Goal: Task Accomplishment & Management: Manage account settings

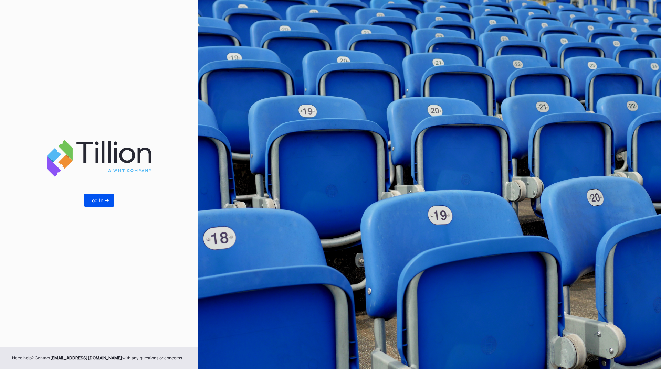
click at [112, 201] on button "Log In ->" at bounding box center [99, 200] width 30 height 13
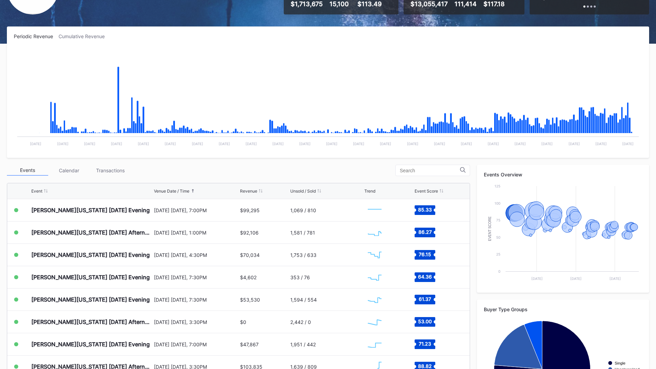
scroll to position [69, 0]
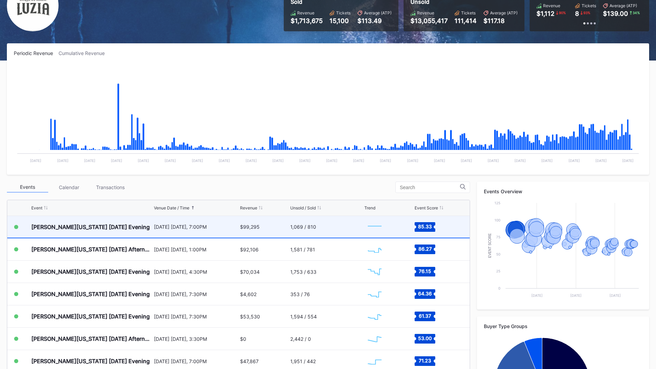
click at [192, 235] on div "[DATE] [DATE], 7:00PM" at bounding box center [196, 227] width 85 height 22
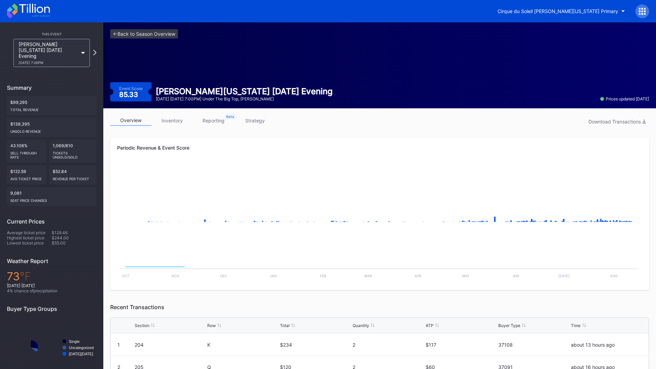
drag, startPoint x: 216, startPoint y: 122, endPoint x: 226, endPoint y: 124, distance: 10.1
click at [215, 122] on link "reporting" at bounding box center [213, 120] width 41 height 11
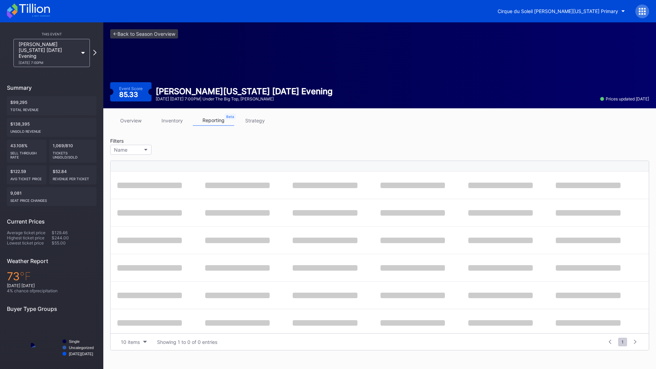
click at [245, 124] on link "strategy" at bounding box center [254, 120] width 41 height 11
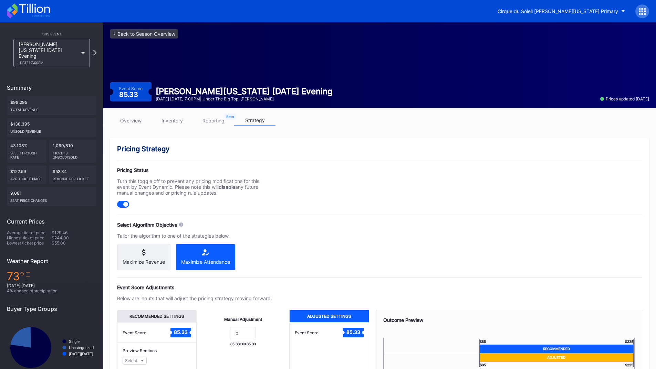
click at [162, 247] on div "Maximize Revenue" at bounding box center [143, 257] width 53 height 27
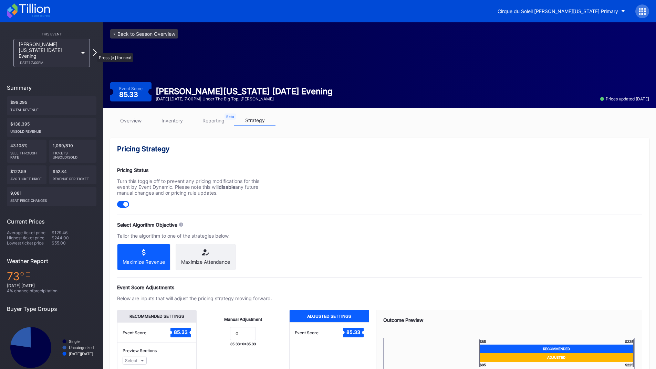
click at [94, 50] on icon at bounding box center [95, 52] width 4 height 7
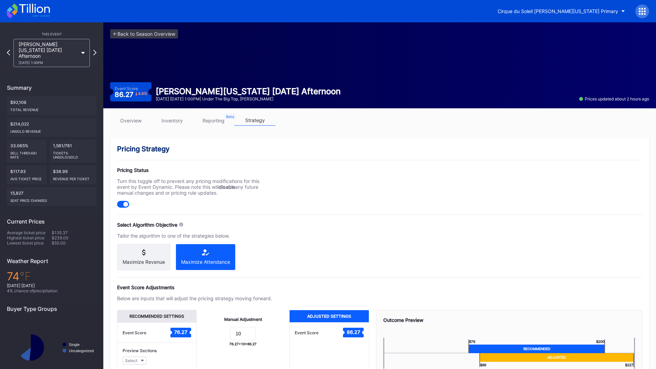
click at [158, 264] on div "Maximize Revenue" at bounding box center [144, 262] width 42 height 6
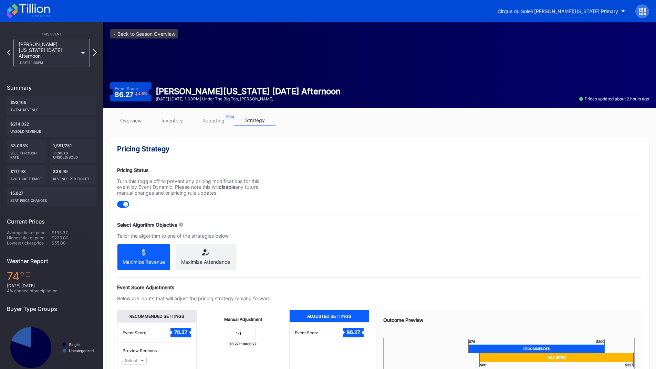
click at [96, 49] on icon at bounding box center [95, 52] width 4 height 7
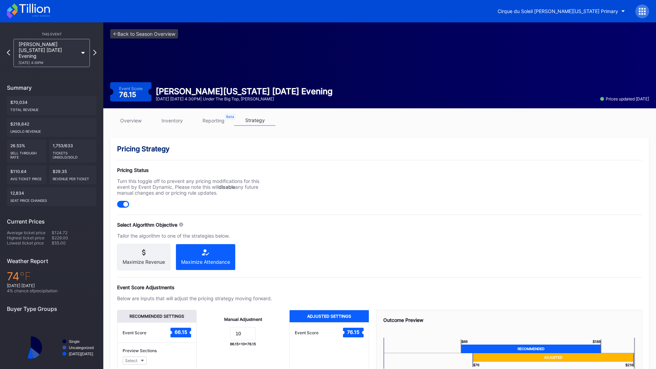
click at [139, 263] on div "Maximize Revenue" at bounding box center [144, 262] width 42 height 6
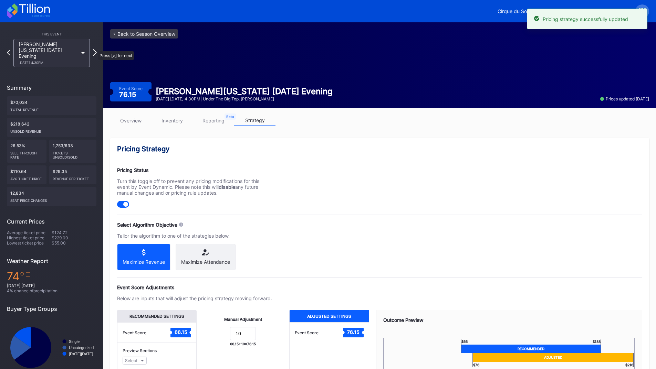
click at [94, 49] on icon at bounding box center [95, 52] width 4 height 7
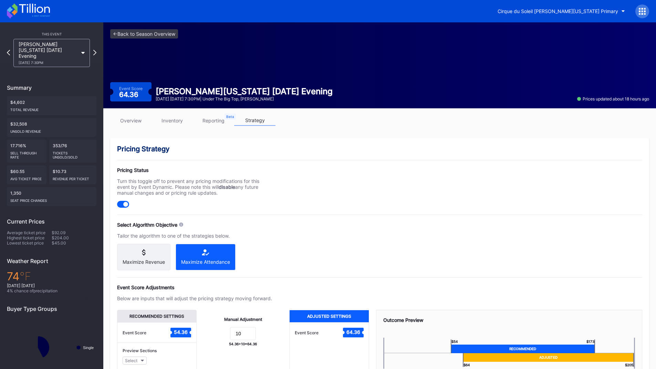
click at [148, 260] on div "Maximize Revenue" at bounding box center [144, 262] width 42 height 6
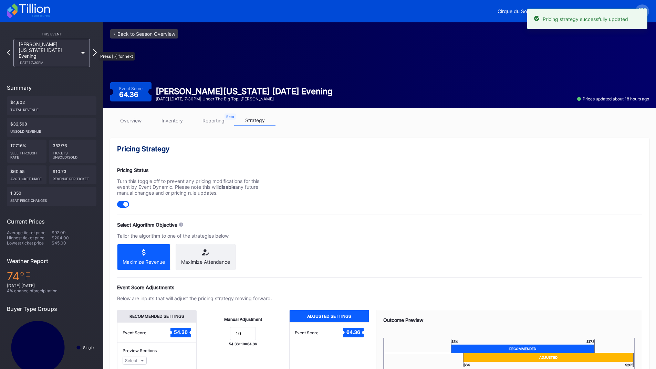
click at [95, 49] on icon at bounding box center [95, 52] width 4 height 7
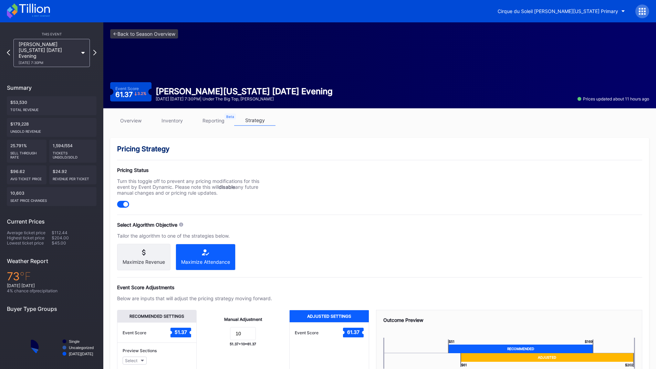
click at [151, 258] on div "Maximize Revenue" at bounding box center [143, 257] width 53 height 27
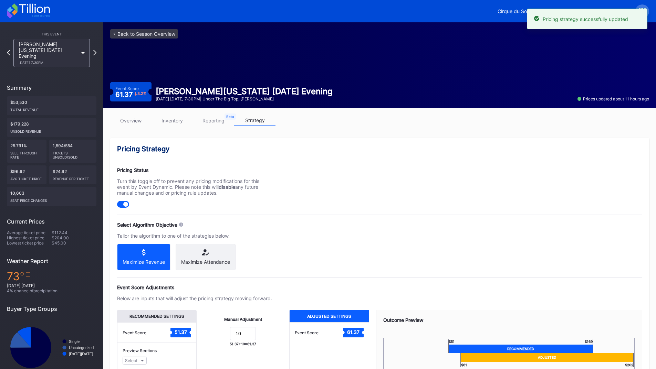
click at [93, 49] on div "[PERSON_NAME][US_STATE] [DATE] Evening [DATE] 7:30PM" at bounding box center [51, 53] width 83 height 28
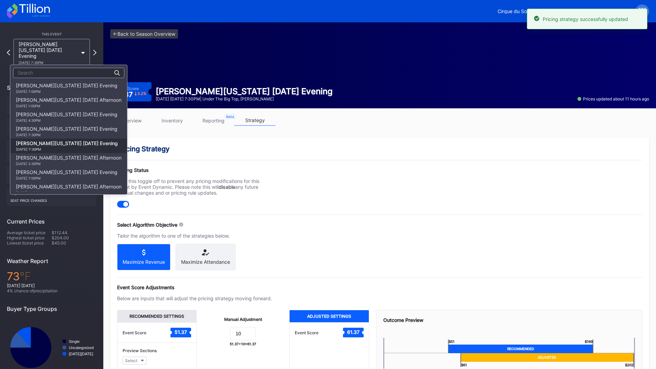
scroll to position [58, 0]
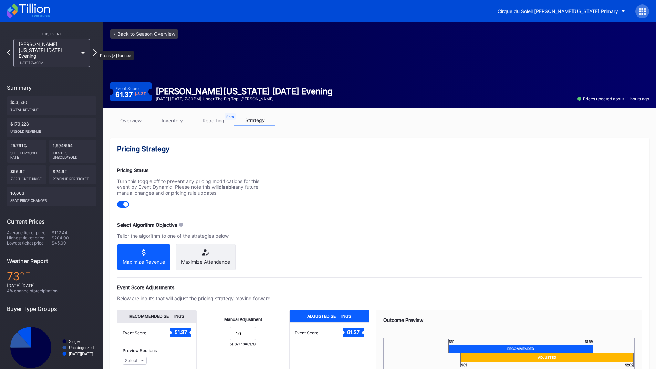
click at [95, 49] on icon at bounding box center [95, 52] width 4 height 7
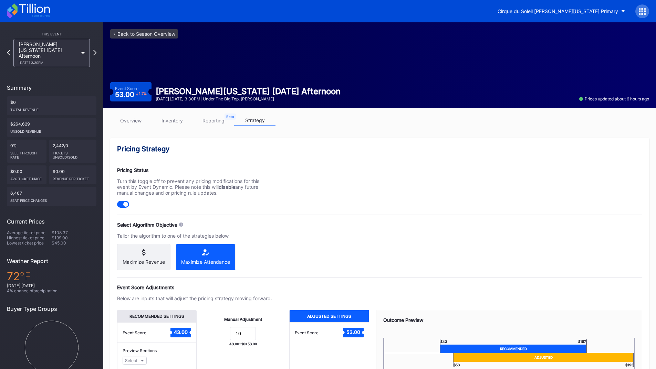
drag, startPoint x: 150, startPoint y: 253, endPoint x: 148, endPoint y: 241, distance: 11.4
click at [149, 253] on icon at bounding box center [144, 253] width 42 height 6
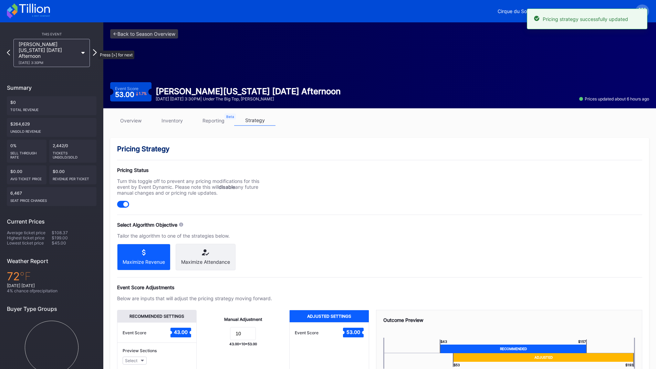
click at [95, 49] on icon at bounding box center [95, 52] width 4 height 7
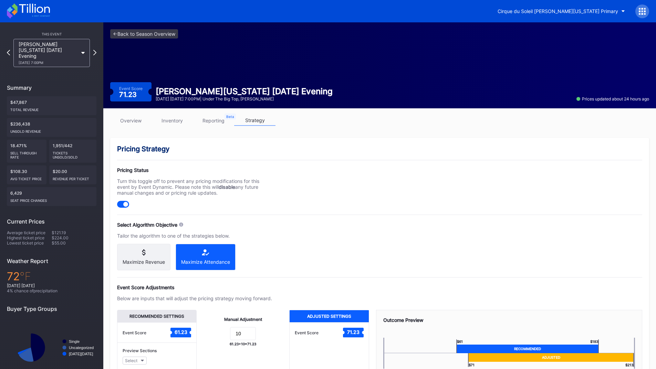
click at [157, 257] on div "Maximize Revenue" at bounding box center [143, 257] width 53 height 27
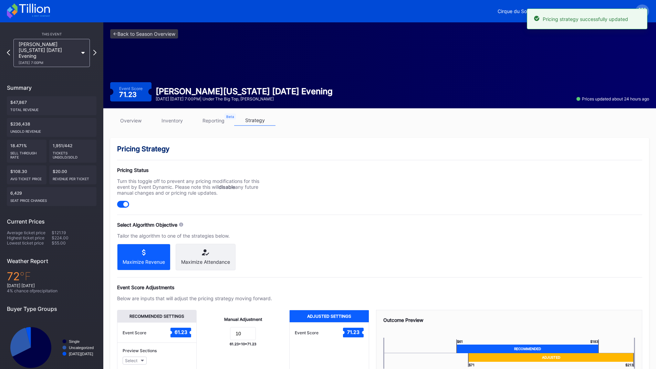
click at [95, 46] on div "[PERSON_NAME][US_STATE] [DATE] Evening [DATE] 7:00PM" at bounding box center [52, 53] width 90 height 28
click at [93, 49] on icon at bounding box center [95, 52] width 4 height 7
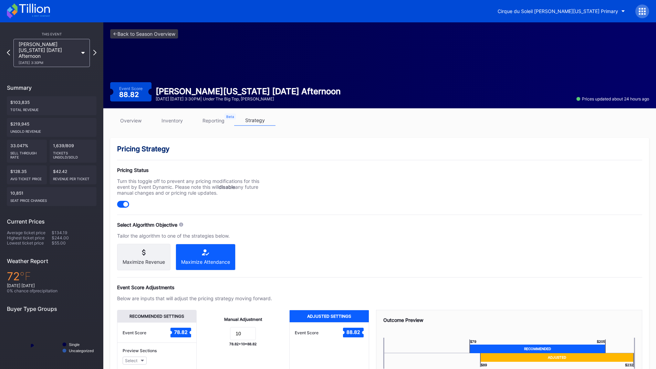
click at [146, 264] on div "Maximize Revenue" at bounding box center [144, 262] width 42 height 6
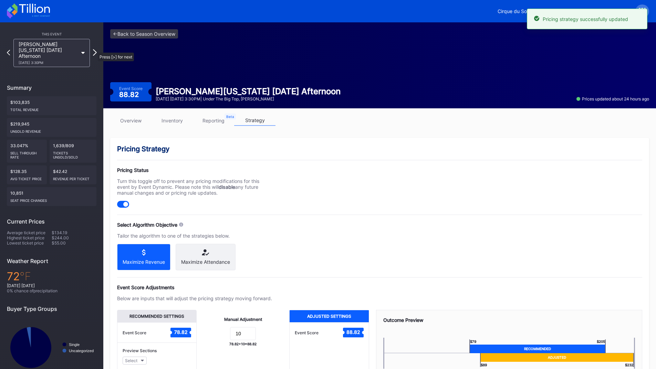
click at [94, 49] on icon at bounding box center [95, 52] width 4 height 7
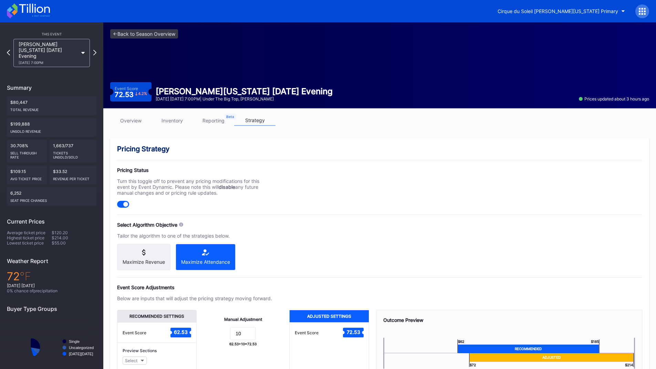
click at [154, 266] on div "Maximize Revenue" at bounding box center [143, 257] width 53 height 27
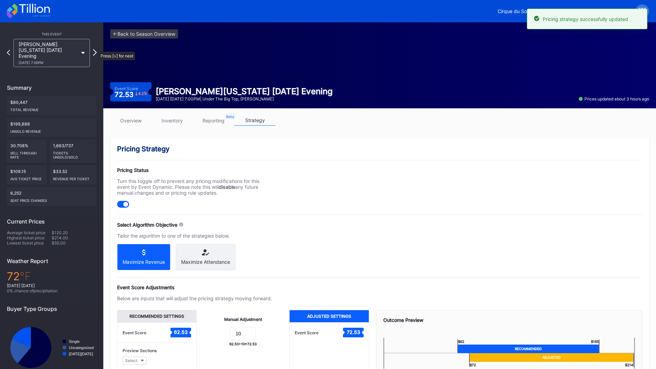
click at [95, 49] on icon at bounding box center [95, 52] width 4 height 7
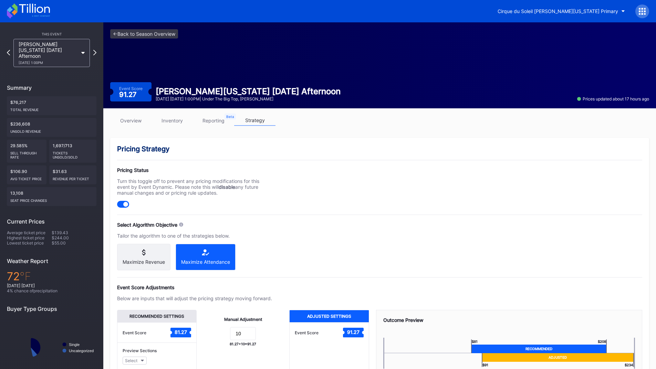
click at [140, 259] on div "Maximize Revenue" at bounding box center [143, 257] width 53 height 27
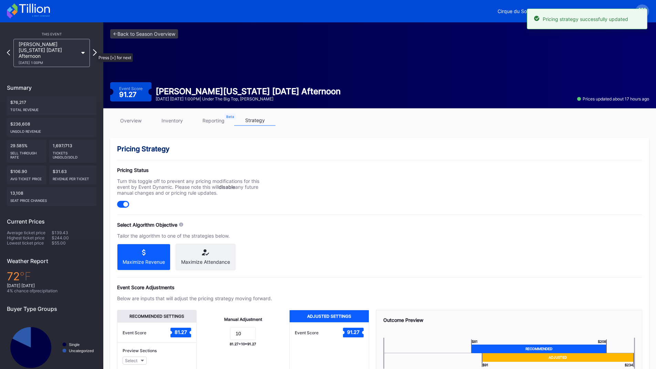
click at [93, 50] on icon at bounding box center [95, 52] width 4 height 7
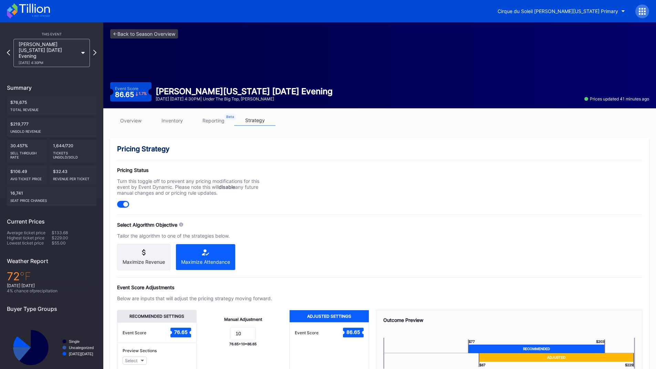
click at [133, 259] on div "Maximize Revenue" at bounding box center [143, 257] width 53 height 27
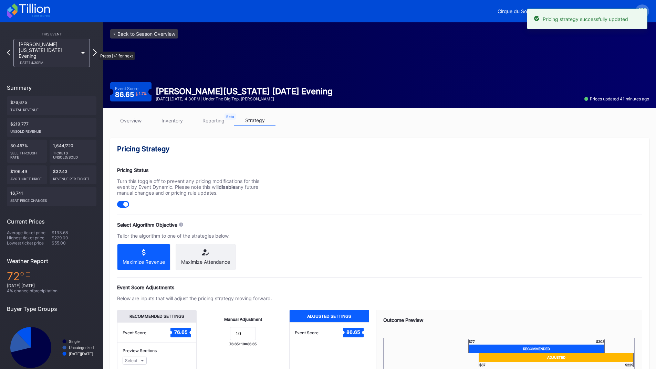
click at [95, 49] on icon at bounding box center [95, 52] width 4 height 7
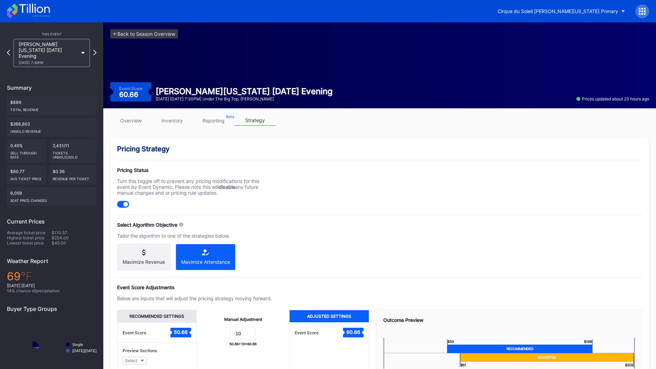
click at [147, 257] on div "Maximize Revenue" at bounding box center [143, 257] width 53 height 27
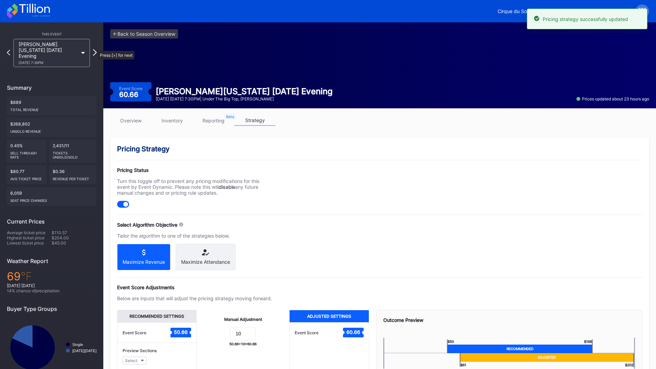
click at [95, 49] on icon at bounding box center [95, 52] width 4 height 7
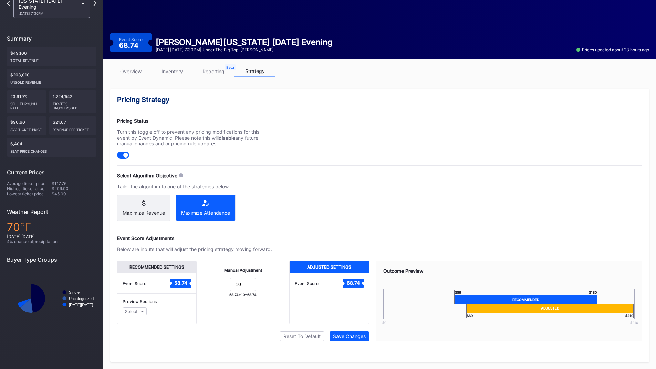
click at [141, 204] on div "Maximize Revenue" at bounding box center [143, 208] width 53 height 27
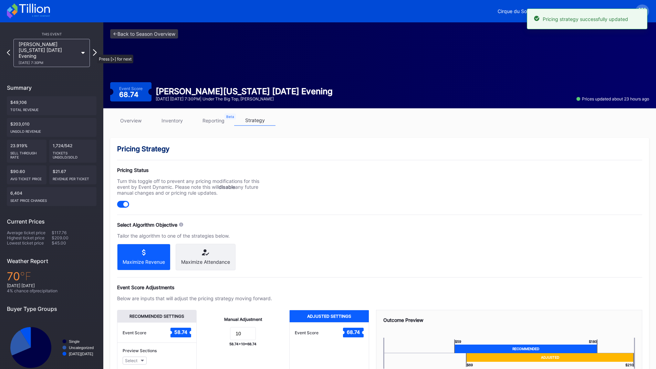
click at [94, 51] on icon at bounding box center [95, 52] width 4 height 7
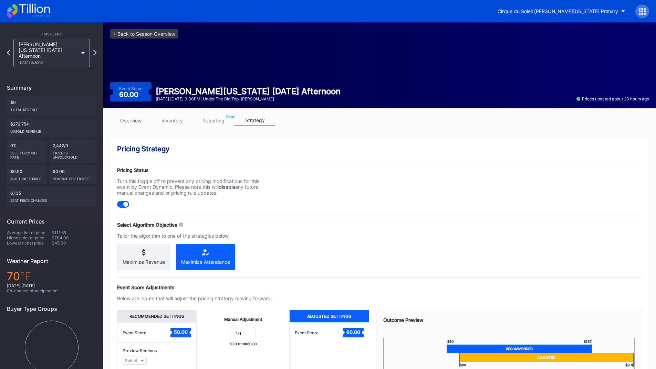
click at [129, 256] on div "Maximize Revenue" at bounding box center [143, 257] width 53 height 27
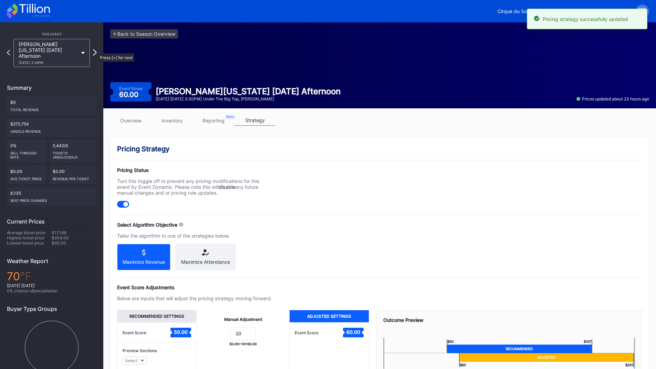
click at [95, 50] on icon at bounding box center [95, 52] width 4 height 7
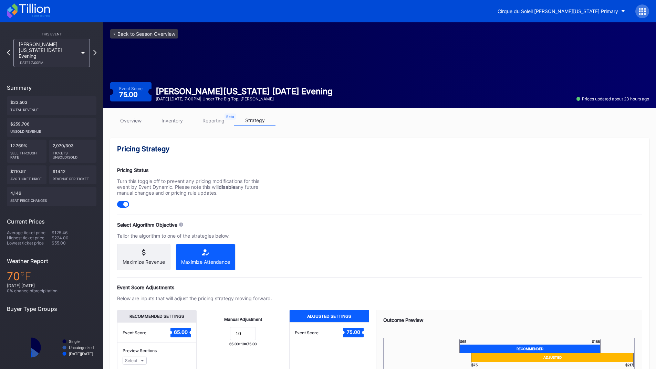
click at [145, 254] on icon at bounding box center [143, 253] width 3 height 6
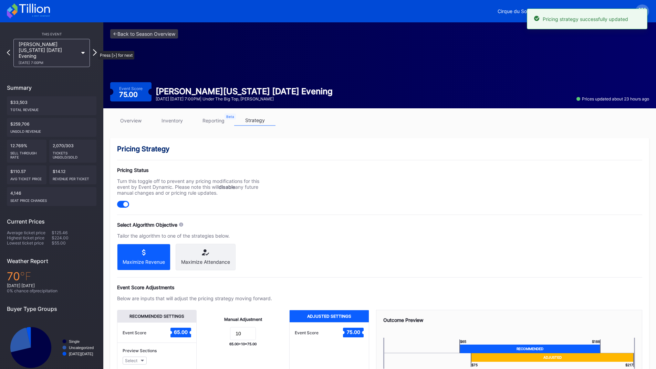
click at [95, 49] on icon at bounding box center [95, 52] width 4 height 7
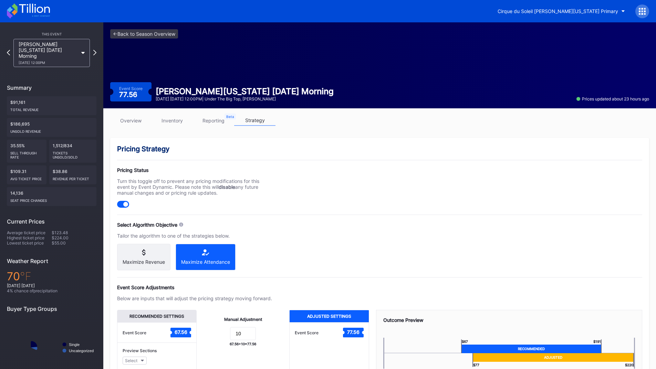
click at [161, 260] on div "Maximize Revenue" at bounding box center [144, 262] width 42 height 6
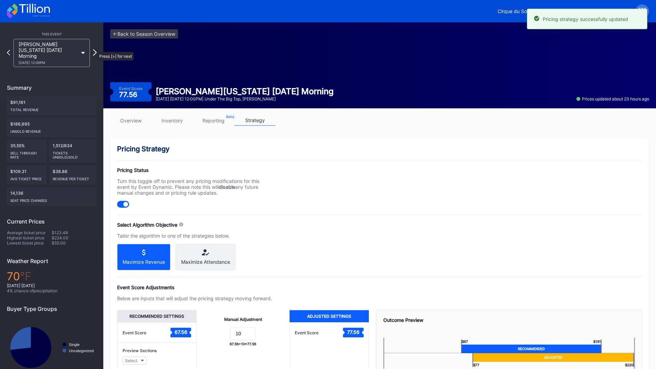
click at [94, 49] on icon at bounding box center [95, 52] width 4 height 7
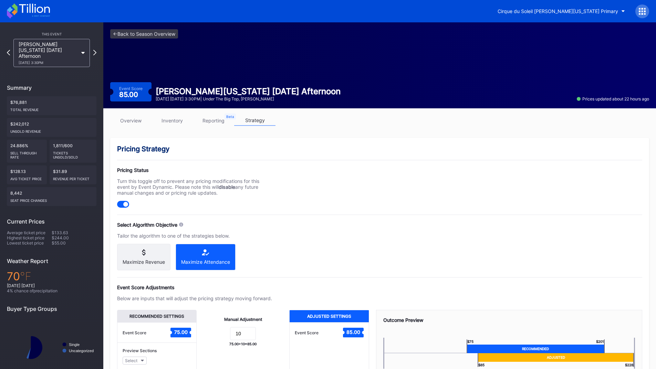
click at [145, 258] on div "Maximize Revenue" at bounding box center [143, 257] width 53 height 27
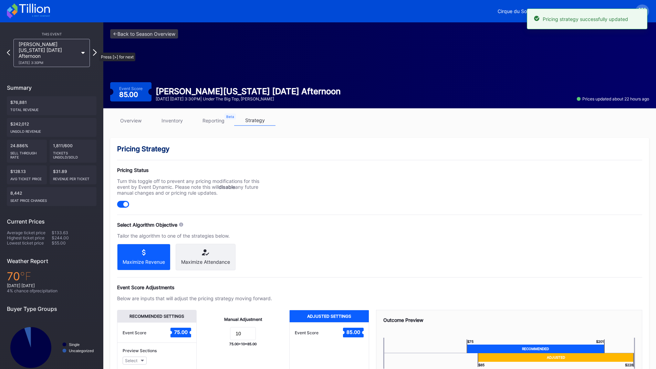
click at [96, 49] on icon at bounding box center [95, 52] width 4 height 7
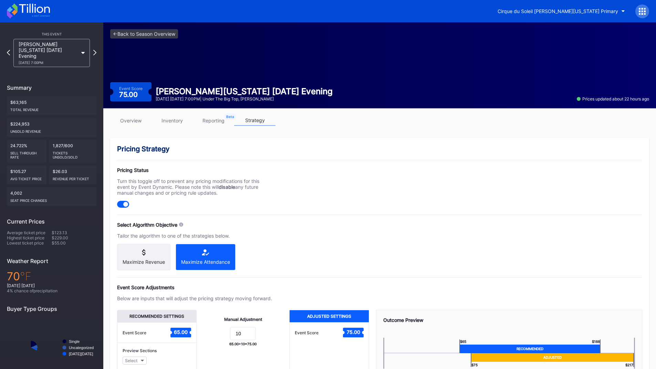
click at [141, 257] on div "Maximize Revenue" at bounding box center [143, 257] width 53 height 27
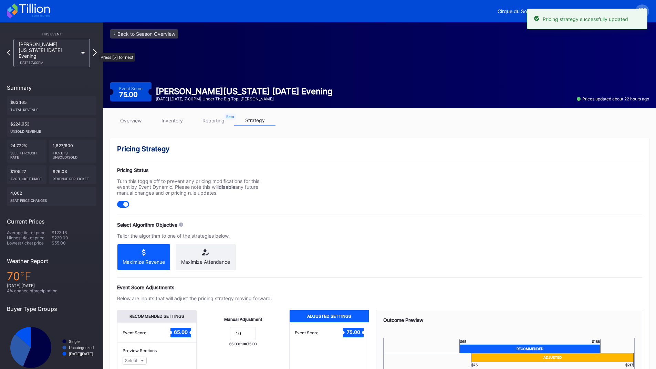
click at [95, 50] on icon at bounding box center [95, 52] width 4 height 7
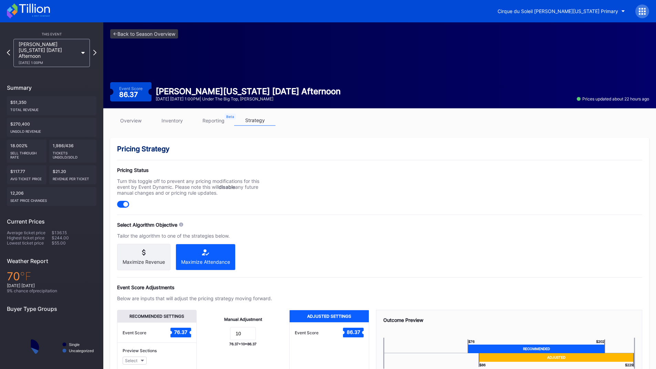
click at [147, 259] on div "Maximize Revenue" at bounding box center [143, 257] width 53 height 27
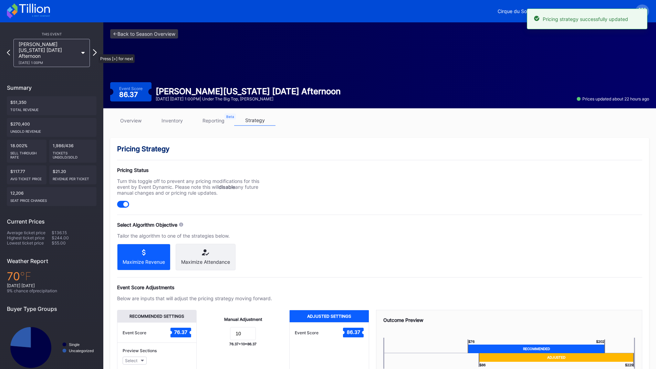
click at [94, 50] on icon at bounding box center [95, 52] width 4 height 7
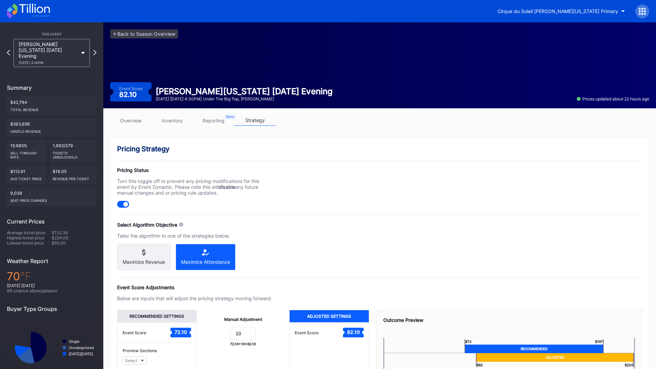
click at [136, 255] on icon at bounding box center [144, 253] width 42 height 6
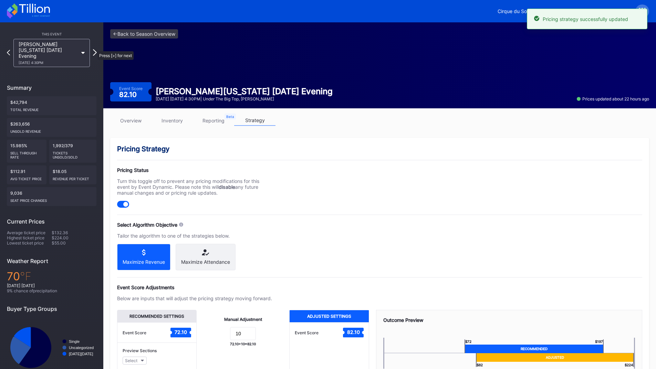
click at [94, 49] on icon at bounding box center [95, 52] width 4 height 7
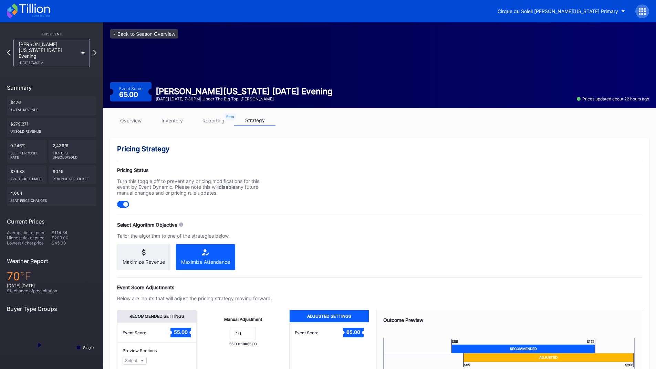
click at [157, 256] on div "Maximize Revenue" at bounding box center [143, 257] width 53 height 27
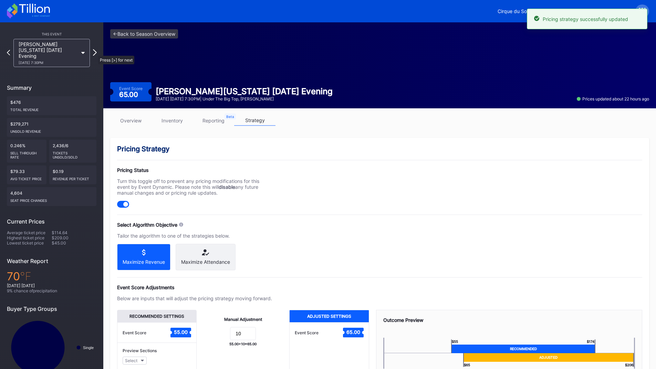
click at [94, 49] on icon at bounding box center [95, 52] width 4 height 7
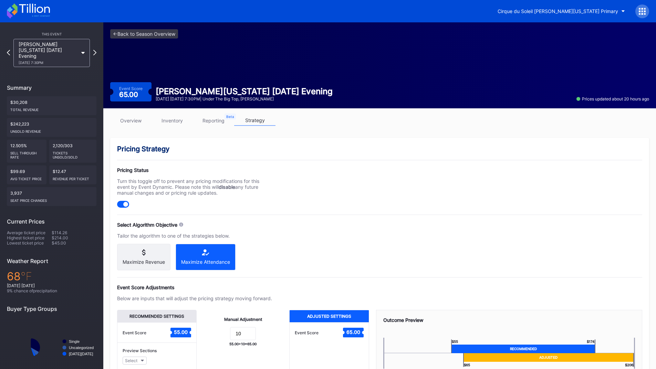
click at [140, 250] on icon at bounding box center [144, 253] width 42 height 6
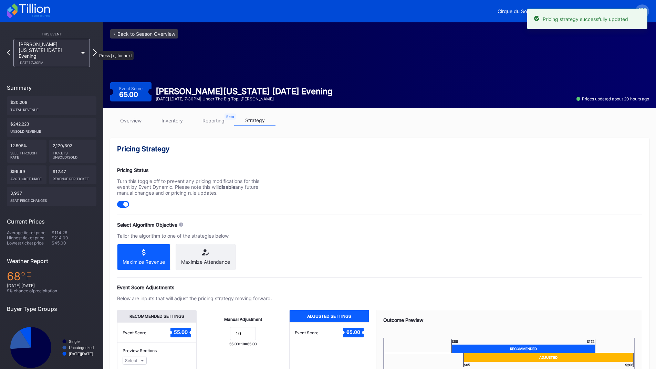
click at [94, 49] on icon at bounding box center [95, 52] width 4 height 7
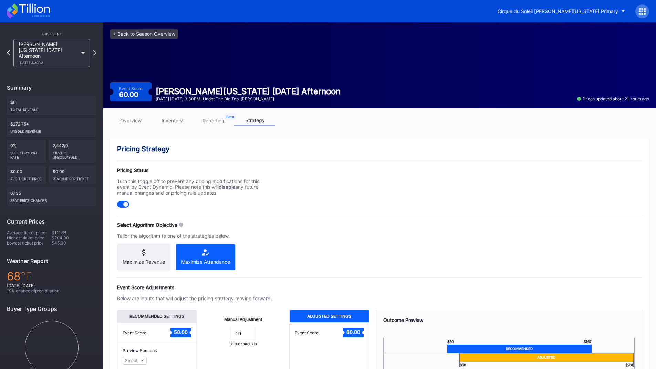
click at [147, 249] on div "Maximize Revenue" at bounding box center [143, 257] width 53 height 27
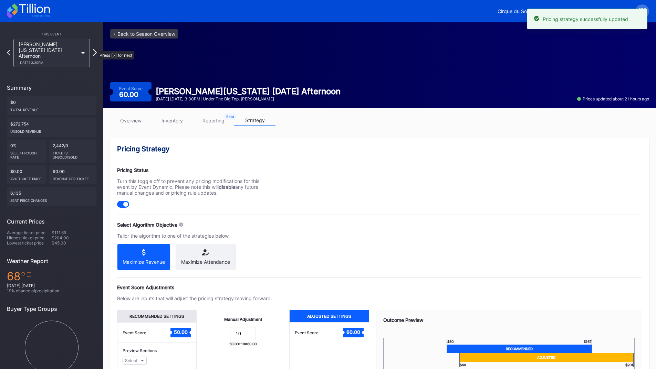
click at [94, 49] on icon at bounding box center [95, 52] width 4 height 7
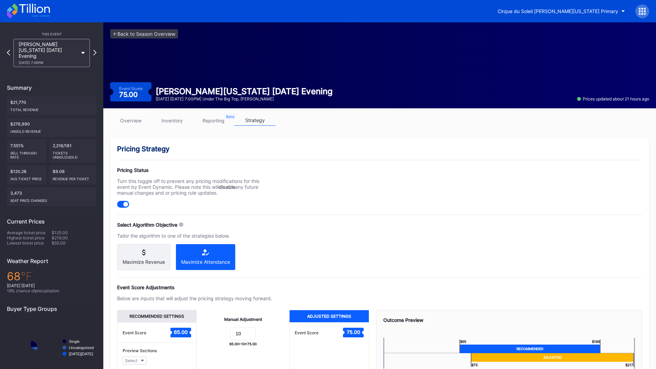
click at [150, 258] on div "Maximize Revenue" at bounding box center [143, 257] width 53 height 27
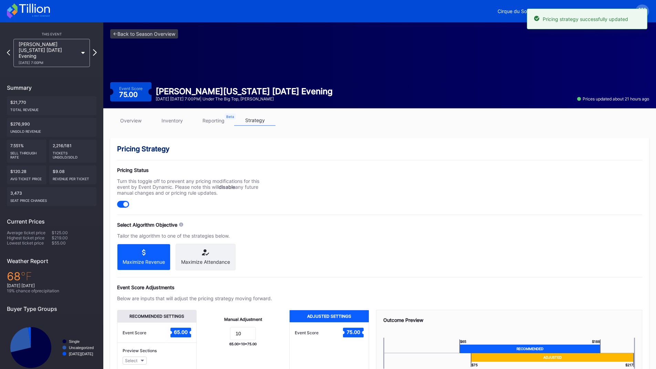
click at [95, 49] on icon at bounding box center [95, 52] width 4 height 7
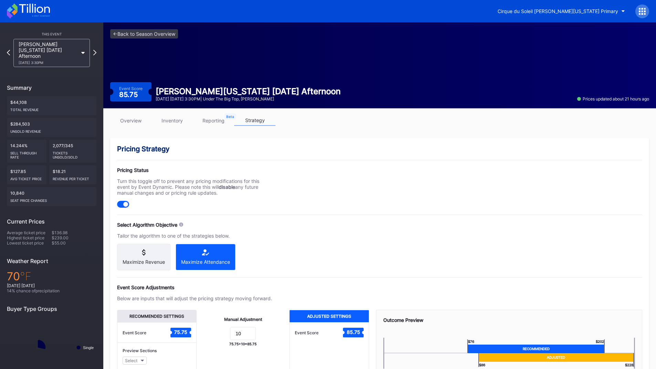
click at [150, 260] on div "Maximize Revenue" at bounding box center [144, 262] width 42 height 6
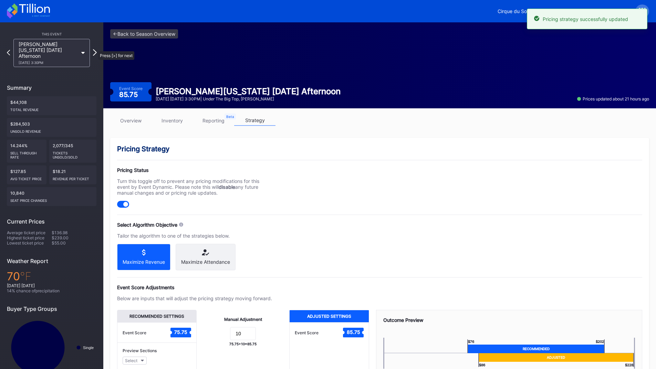
click at [95, 49] on icon at bounding box center [95, 52] width 4 height 7
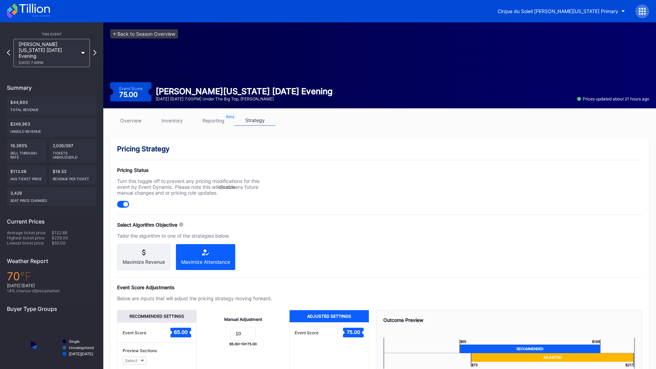
click at [156, 264] on div "Maximize Revenue" at bounding box center [144, 262] width 42 height 6
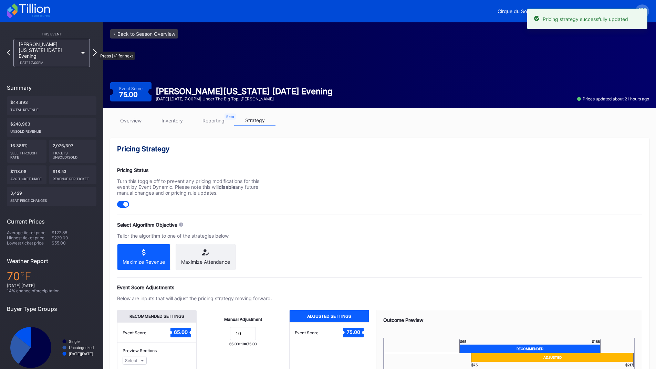
click at [95, 49] on icon at bounding box center [95, 52] width 4 height 7
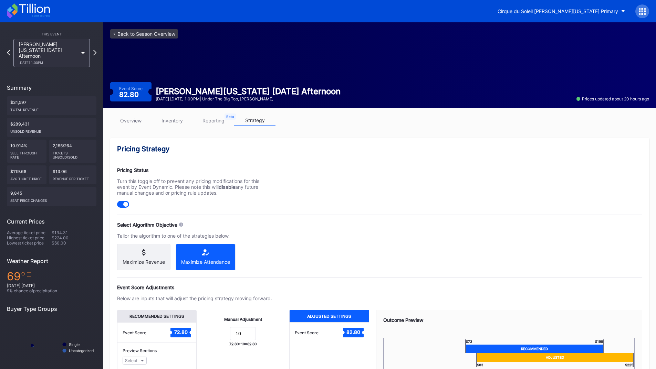
click at [152, 261] on div "Maximize Revenue" at bounding box center [144, 262] width 42 height 6
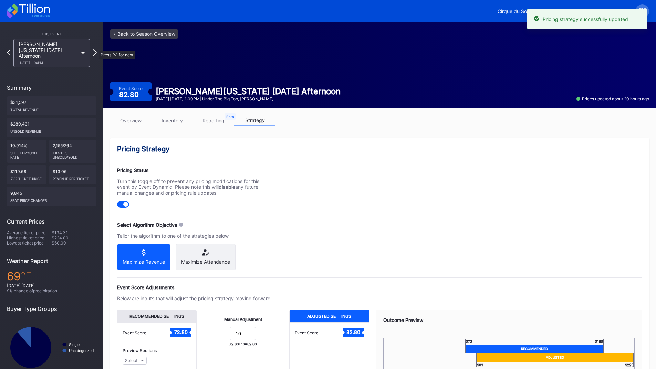
click at [95, 49] on icon at bounding box center [95, 52] width 4 height 7
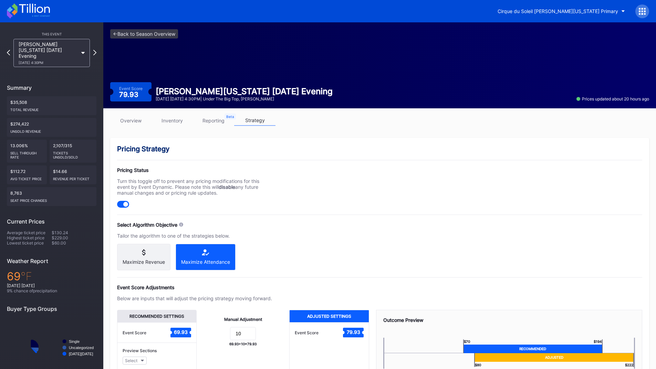
click at [152, 260] on div "Maximize Revenue" at bounding box center [144, 262] width 42 height 6
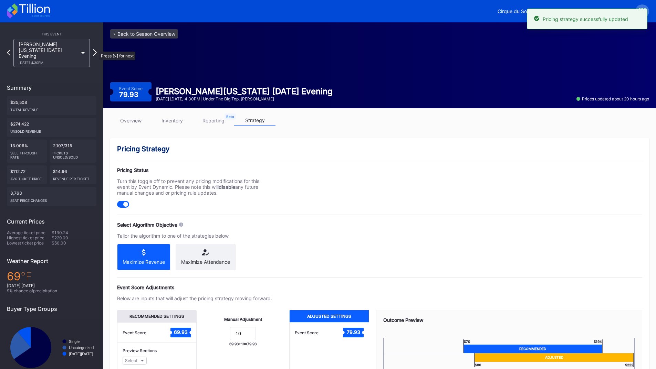
click at [96, 49] on icon at bounding box center [95, 52] width 4 height 7
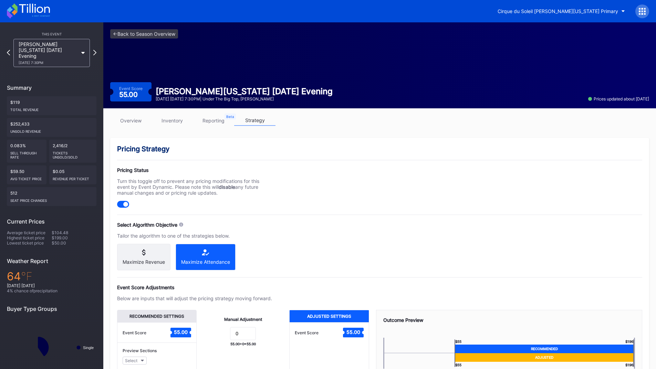
click at [150, 251] on icon at bounding box center [144, 253] width 42 height 6
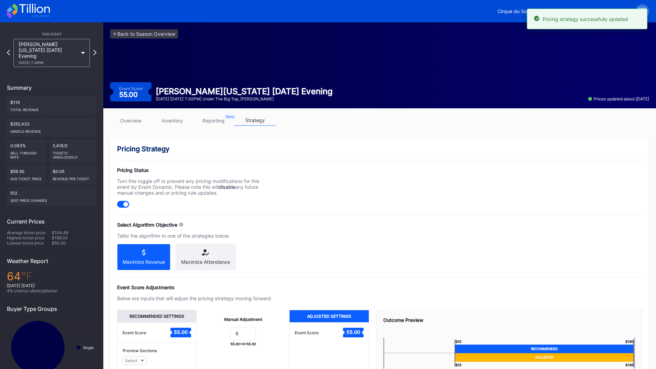
click at [97, 49] on div "This Event [PERSON_NAME][US_STATE] [DATE] Evening [DATE] 7:30PM Summary $119 To…" at bounding box center [51, 203] width 103 height 363
click at [95, 49] on icon at bounding box center [95, 52] width 4 height 7
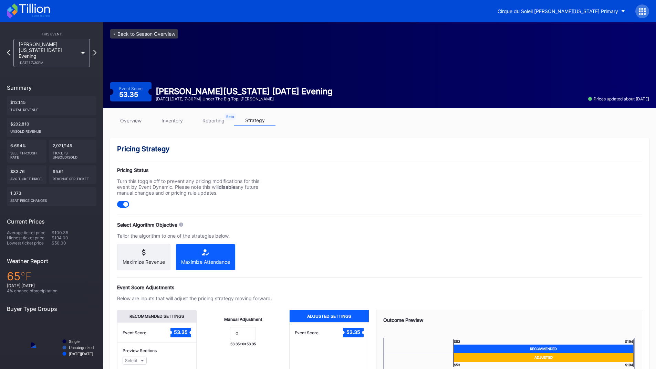
click at [133, 252] on icon at bounding box center [144, 253] width 42 height 6
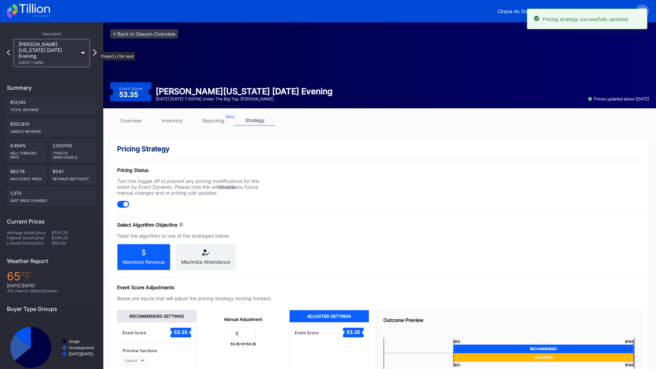
click at [96, 49] on icon at bounding box center [95, 52] width 4 height 7
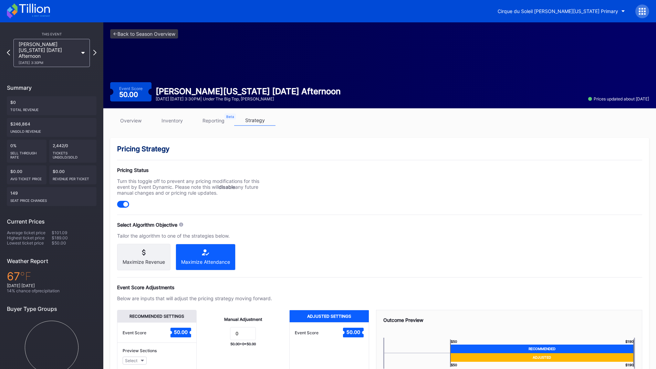
click at [155, 252] on icon at bounding box center [144, 253] width 42 height 6
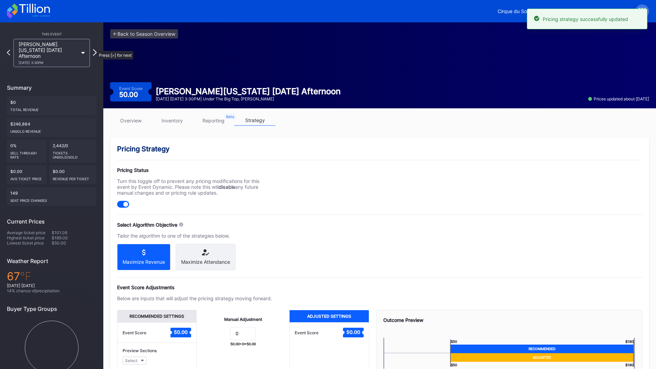
click at [94, 49] on icon at bounding box center [95, 52] width 4 height 7
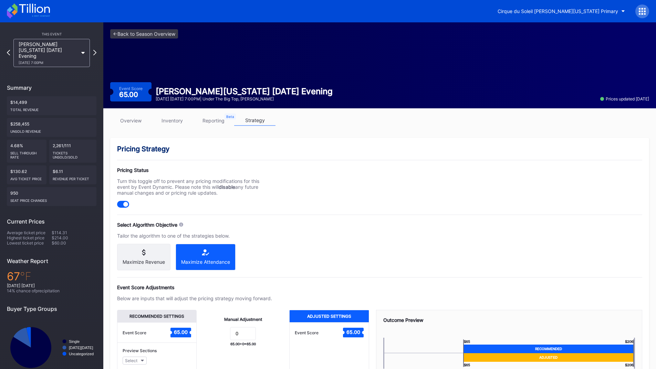
click at [161, 262] on div "Maximize Revenue" at bounding box center [144, 262] width 42 height 6
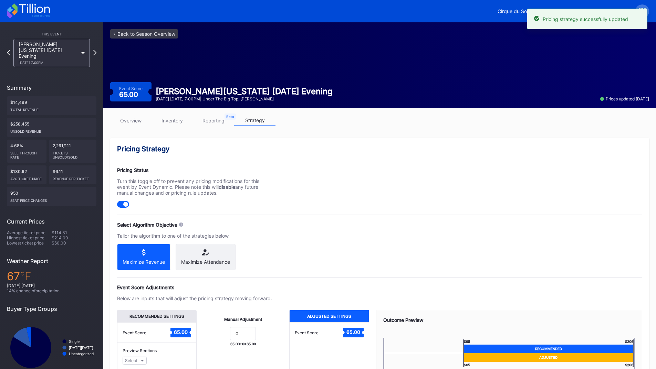
click at [93, 48] on div "[PERSON_NAME][US_STATE] [DATE] Evening [DATE] 7:00PM" at bounding box center [51, 53] width 83 height 28
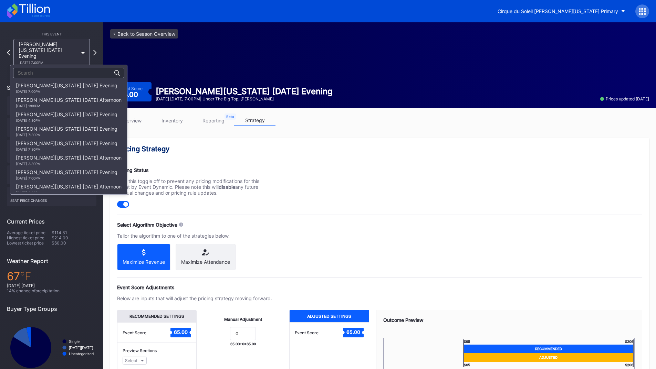
scroll to position [448, 0]
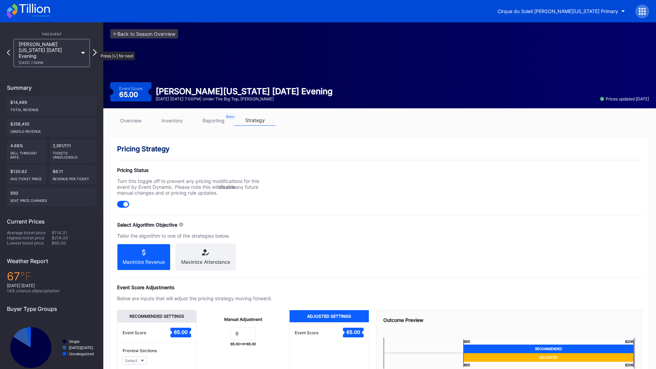
click at [95, 49] on icon at bounding box center [95, 52] width 4 height 7
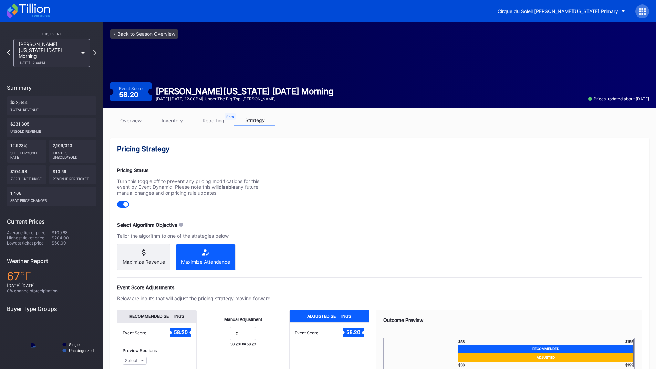
click at [147, 256] on div "Maximize Revenue" at bounding box center [143, 257] width 53 height 27
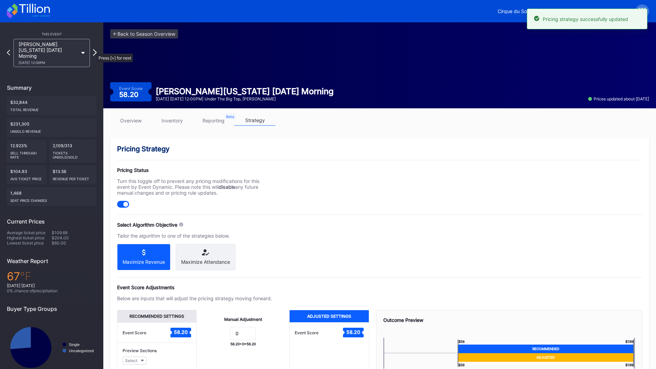
click at [93, 50] on icon at bounding box center [95, 52] width 4 height 7
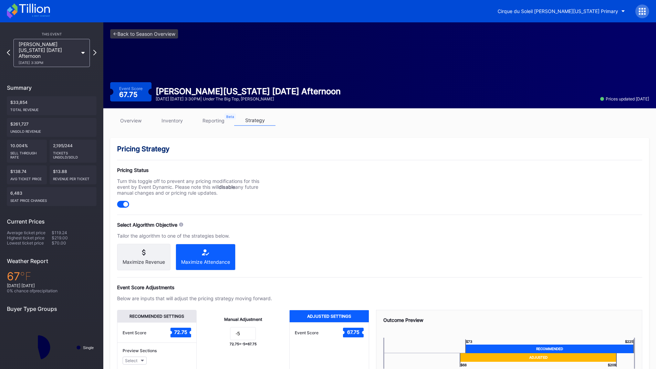
click at [138, 252] on icon at bounding box center [144, 253] width 42 height 6
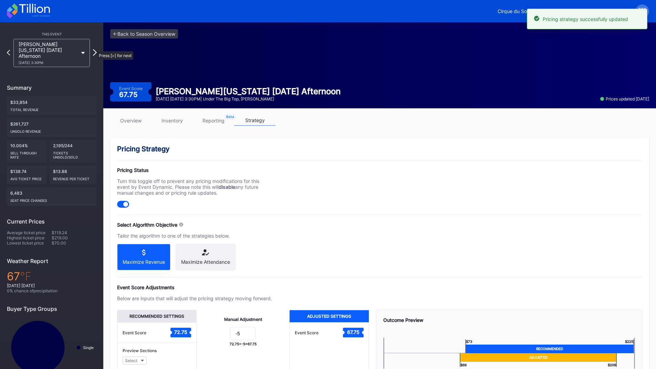
click at [94, 49] on icon at bounding box center [95, 52] width 4 height 7
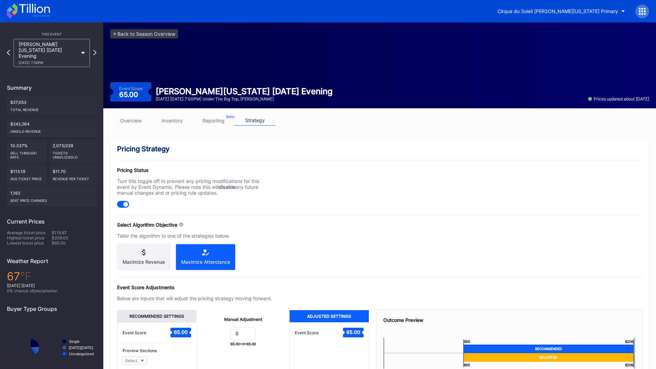
drag, startPoint x: 149, startPoint y: 260, endPoint x: 151, endPoint y: 251, distance: 8.8
click at [149, 260] on div "Maximize Revenue" at bounding box center [144, 262] width 42 height 6
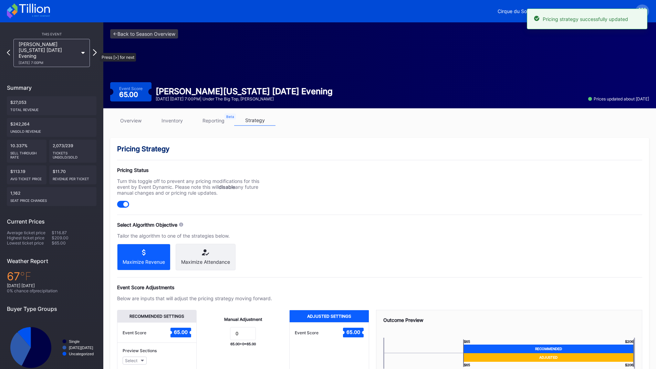
click at [96, 50] on icon at bounding box center [95, 52] width 4 height 7
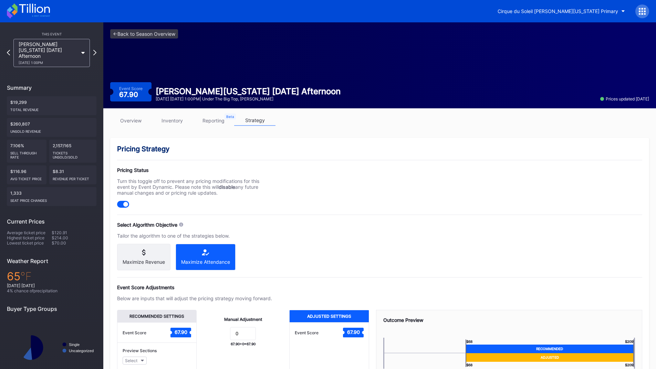
click at [153, 253] on icon at bounding box center [144, 253] width 42 height 6
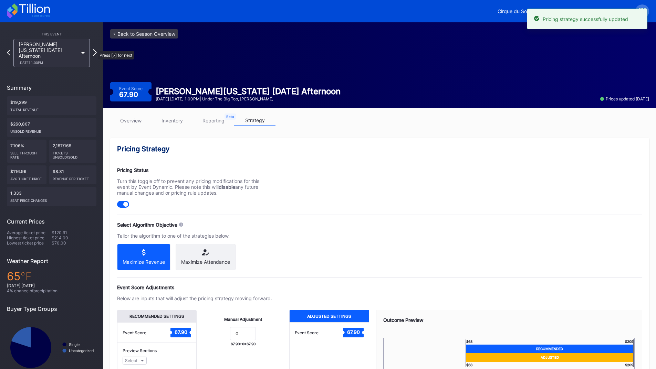
click at [94, 49] on icon at bounding box center [95, 52] width 4 height 7
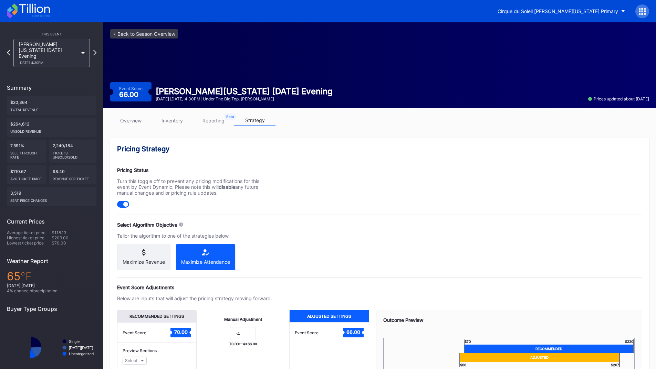
click at [153, 254] on icon at bounding box center [144, 253] width 42 height 6
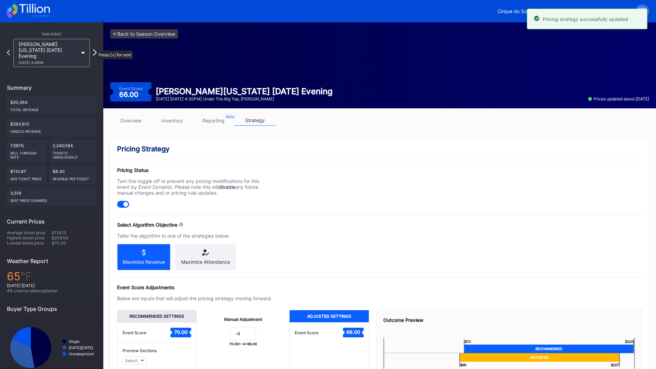
click at [93, 49] on icon at bounding box center [95, 52] width 4 height 7
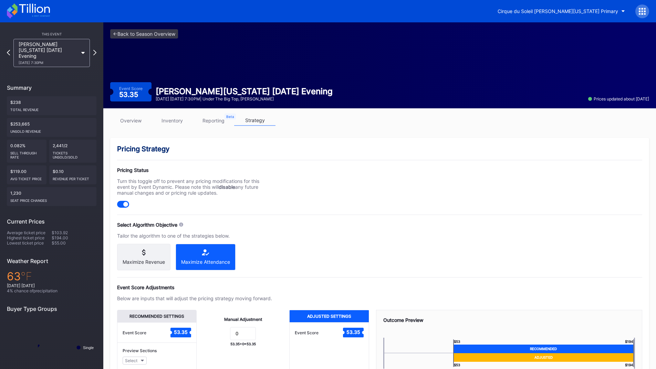
click at [157, 265] on div "Maximize Revenue" at bounding box center [144, 262] width 42 height 6
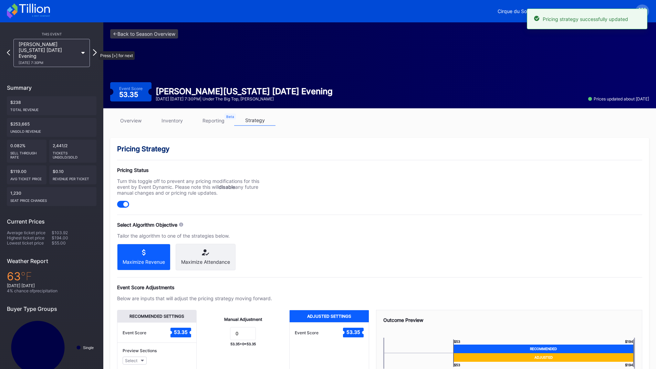
click at [95, 49] on icon at bounding box center [95, 52] width 4 height 7
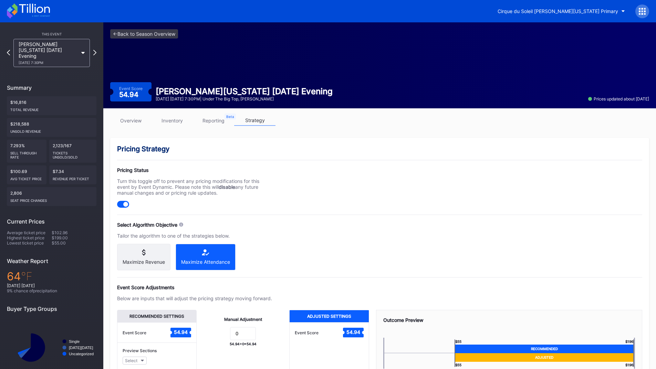
click at [140, 252] on icon at bounding box center [144, 253] width 42 height 6
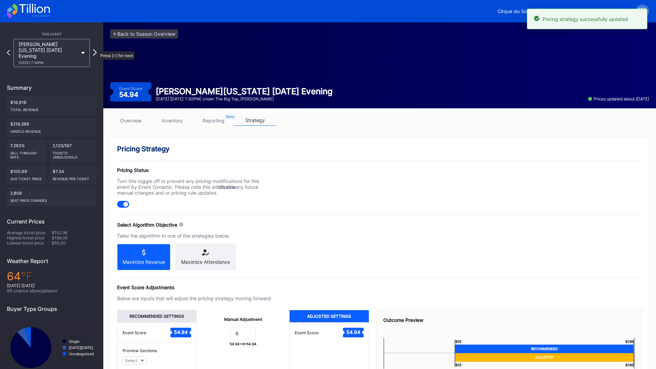
click at [95, 49] on icon at bounding box center [95, 52] width 4 height 7
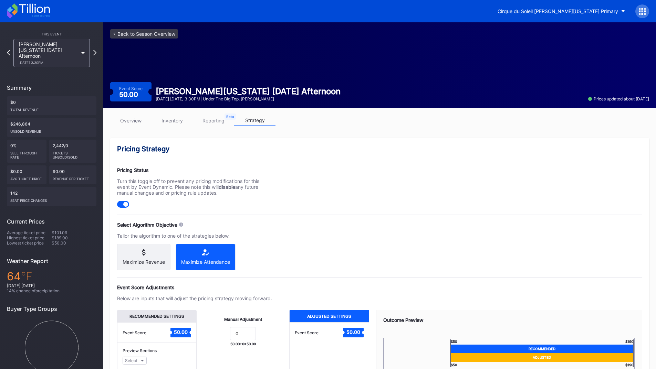
drag, startPoint x: 134, startPoint y: 260, endPoint x: 137, endPoint y: 251, distance: 9.3
click at [134, 260] on div "Maximize Revenue" at bounding box center [144, 262] width 42 height 6
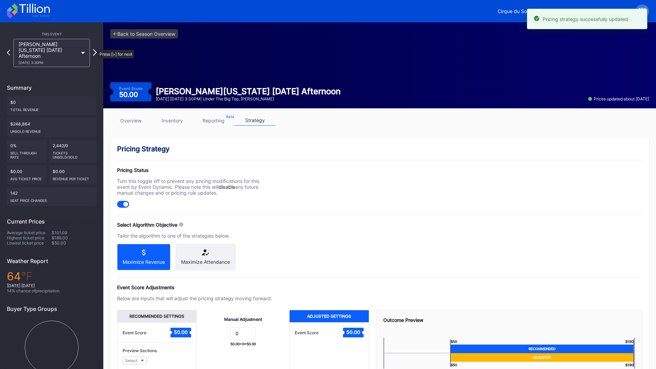
click at [94, 49] on icon at bounding box center [95, 52] width 4 height 7
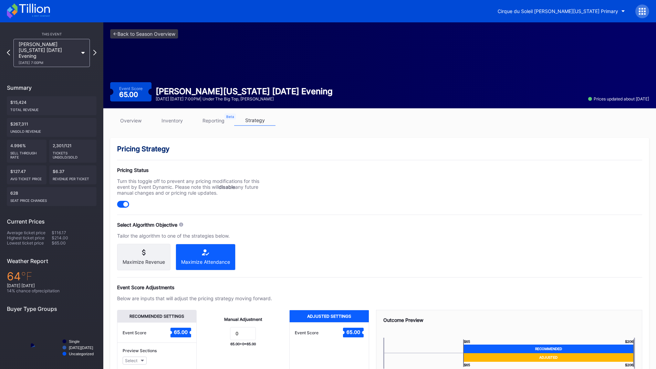
click at [162, 263] on div "Maximize Revenue" at bounding box center [144, 262] width 42 height 6
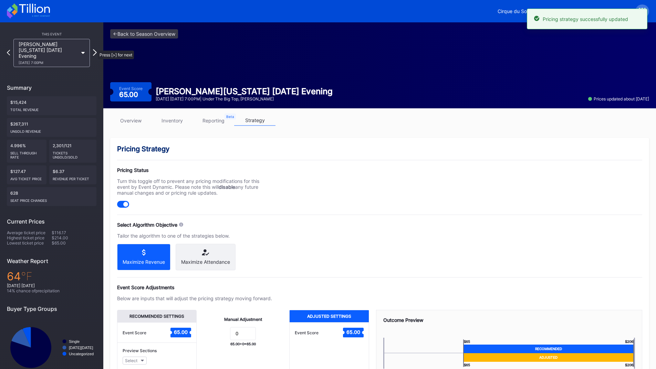
click at [94, 49] on icon at bounding box center [95, 52] width 4 height 7
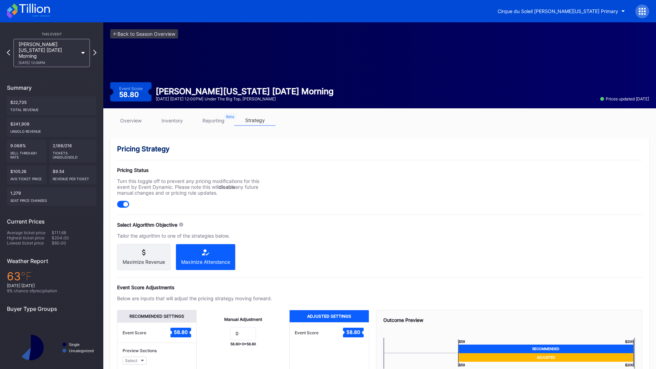
click at [146, 257] on div "Maximize Revenue" at bounding box center [143, 257] width 53 height 27
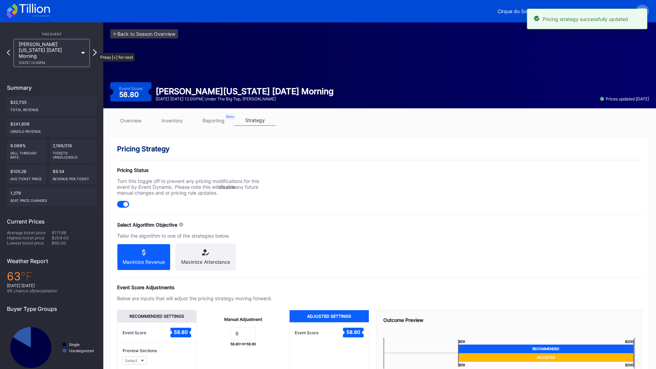
click at [95, 49] on icon at bounding box center [95, 52] width 4 height 7
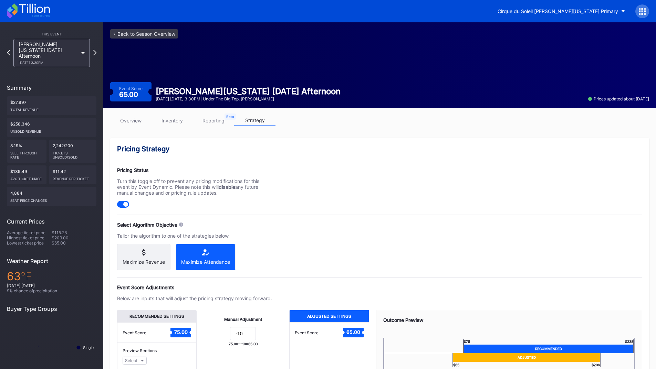
click at [151, 260] on div "Maximize Revenue" at bounding box center [144, 262] width 42 height 6
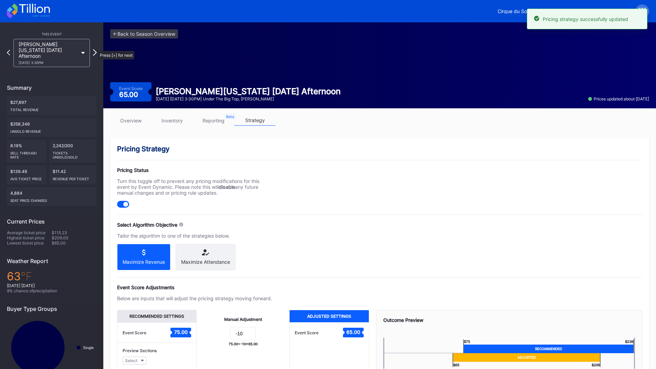
click at [95, 49] on icon at bounding box center [95, 52] width 4 height 7
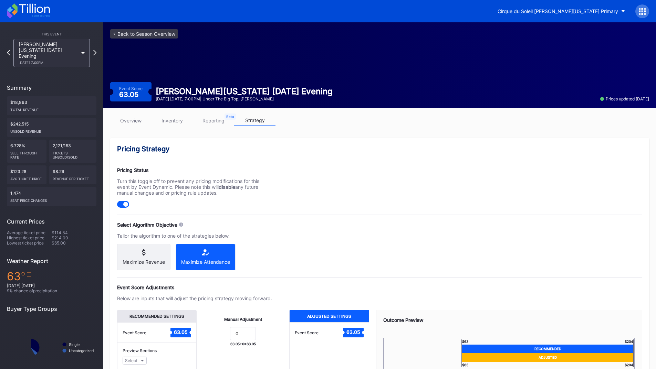
click at [145, 255] on icon at bounding box center [143, 253] width 3 height 6
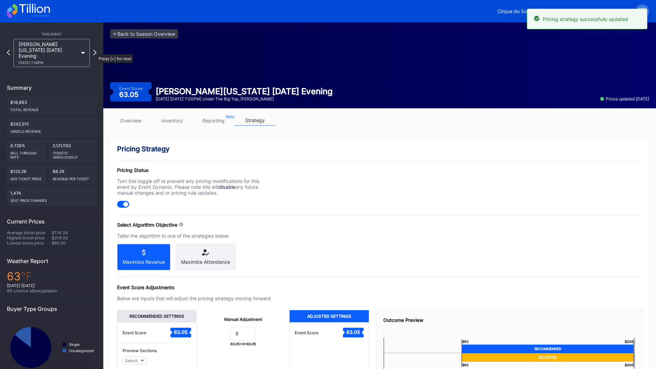
click at [93, 47] on div "[PERSON_NAME][US_STATE] [DATE] Evening [DATE] 7:00PM" at bounding box center [51, 53] width 83 height 28
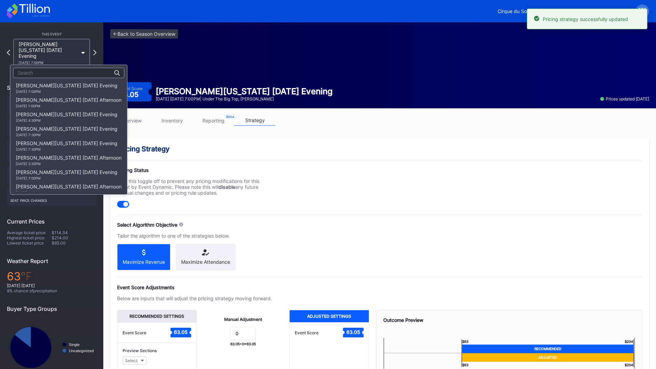
scroll to position [622, 0]
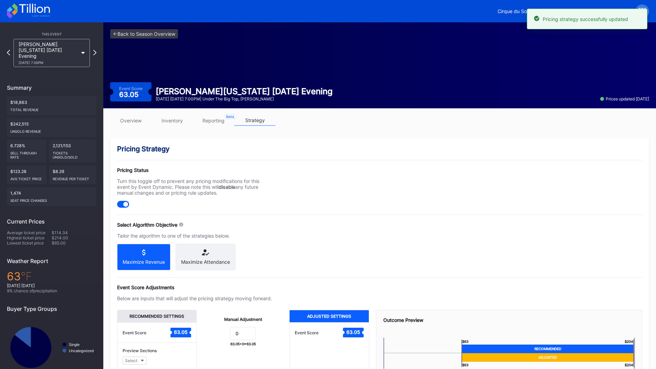
click at [97, 49] on div "This Event [PERSON_NAME][US_STATE] [DATE] Evening [DATE] 7:00PM Summary $18,863…" at bounding box center [51, 203] width 103 height 363
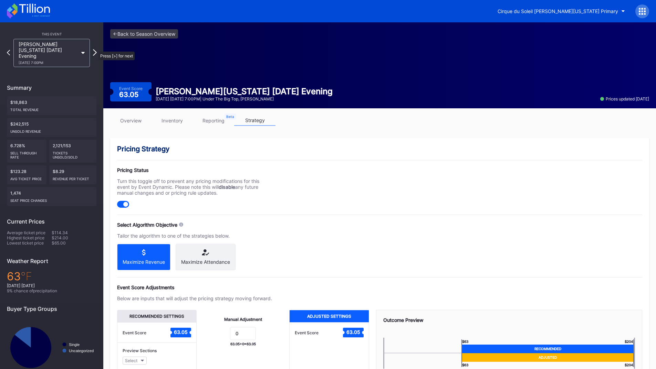
click at [95, 49] on icon at bounding box center [95, 52] width 4 height 7
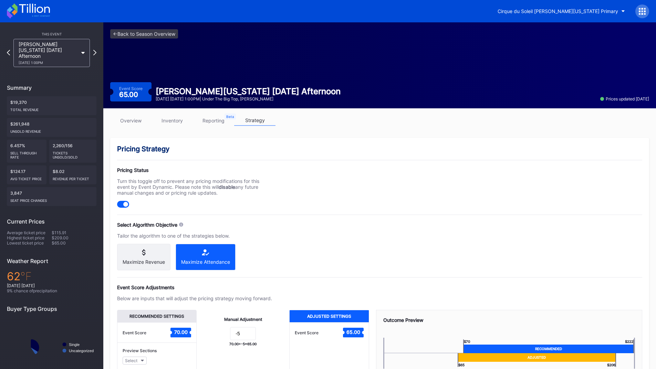
click at [161, 259] on div "Maximize Revenue" at bounding box center [143, 257] width 53 height 27
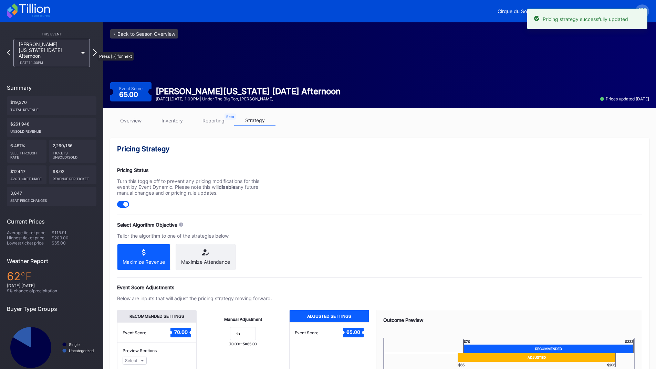
click at [94, 49] on icon at bounding box center [95, 52] width 4 height 7
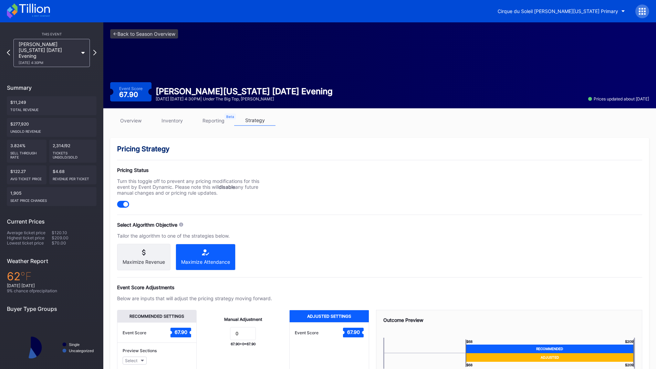
click at [146, 268] on div "Maximize Revenue" at bounding box center [143, 257] width 53 height 27
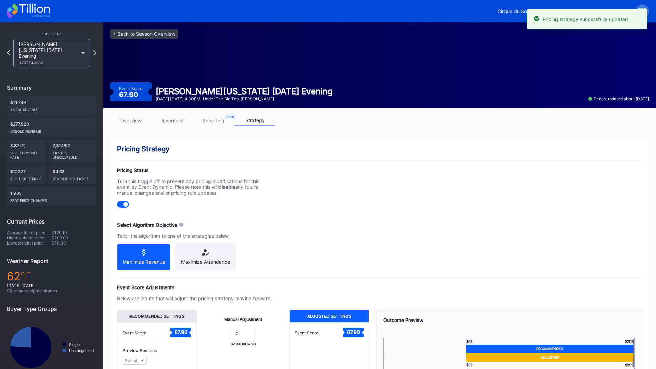
drag, startPoint x: 94, startPoint y: 44, endPoint x: 96, endPoint y: 49, distance: 5.6
click at [94, 44] on div "[PERSON_NAME][US_STATE] [DATE] Evening [DATE] 4:30PM" at bounding box center [52, 53] width 90 height 28
click at [96, 49] on icon at bounding box center [95, 52] width 4 height 7
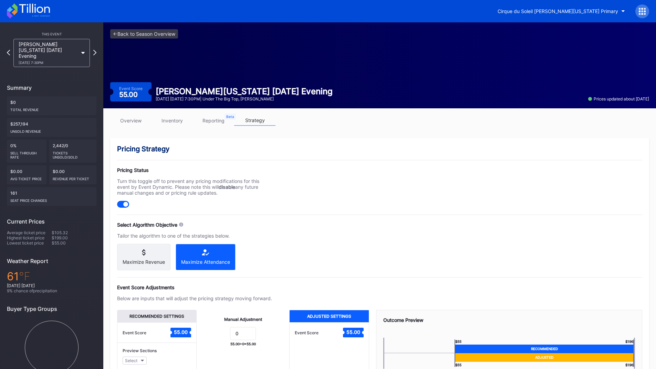
click at [140, 258] on div "Maximize Revenue" at bounding box center [143, 257] width 53 height 27
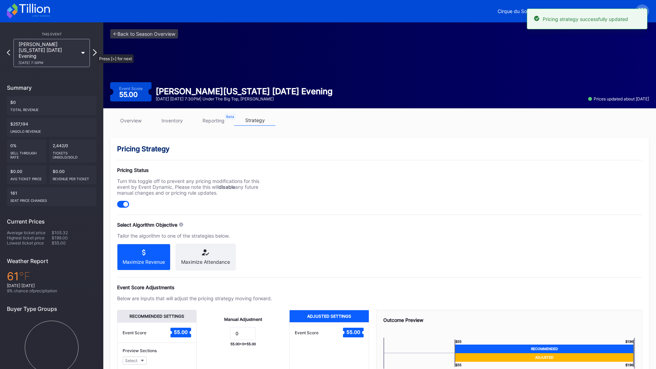
click at [94, 51] on icon at bounding box center [95, 52] width 4 height 7
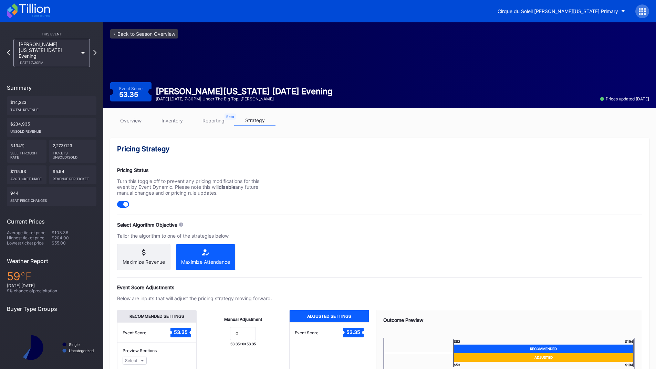
click at [136, 264] on div "Maximize Revenue" at bounding box center [144, 262] width 42 height 6
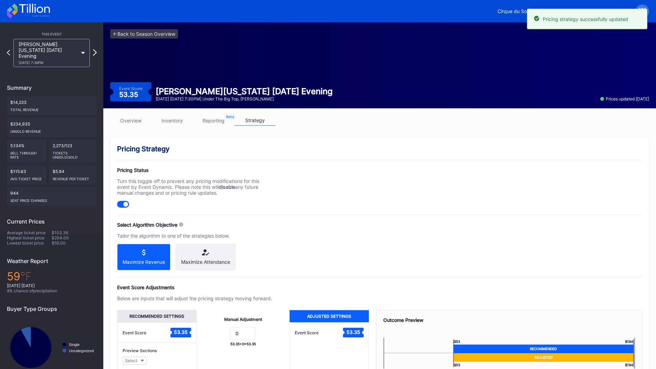
click at [95, 49] on icon at bounding box center [95, 52] width 4 height 7
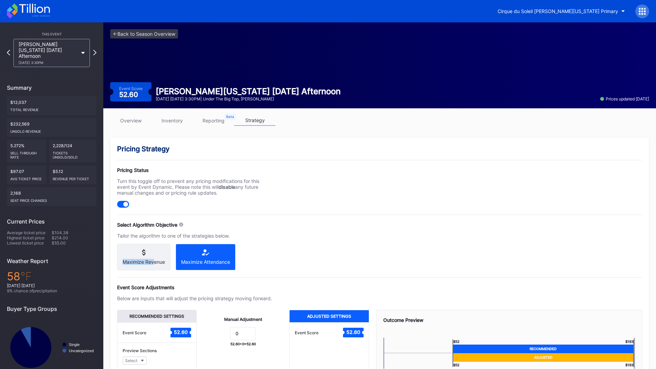
click at [153, 258] on div "Maximize Revenue" at bounding box center [143, 257] width 53 height 27
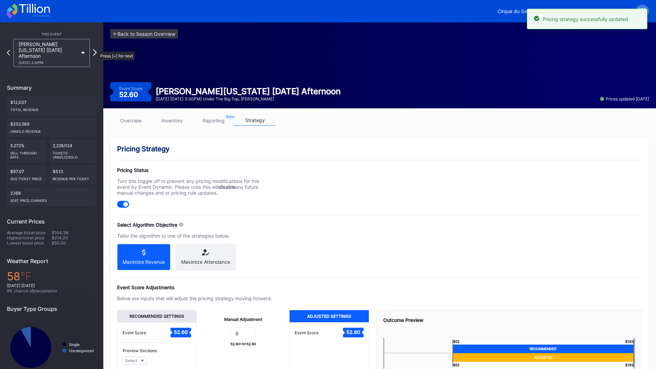
click at [95, 49] on icon at bounding box center [95, 52] width 4 height 7
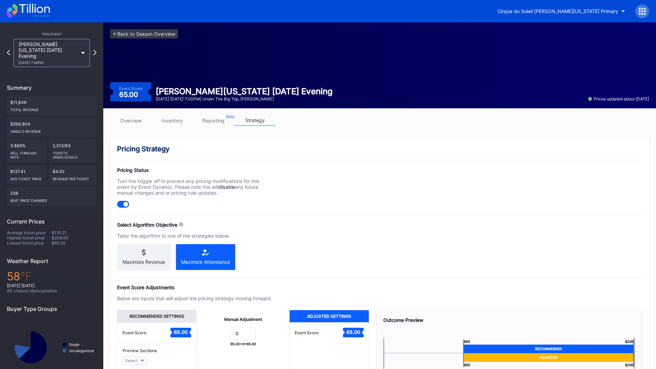
click at [148, 263] on div "Maximize Revenue" at bounding box center [144, 262] width 42 height 6
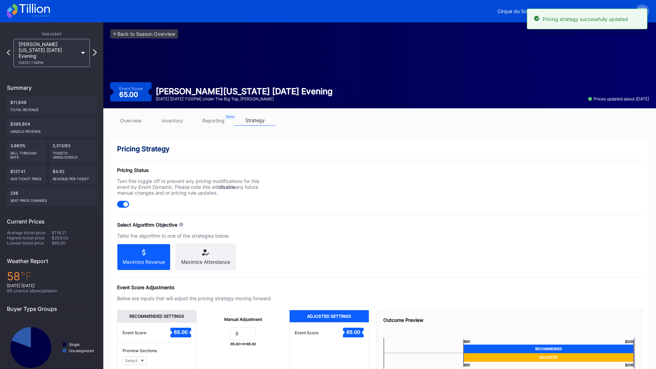
click at [93, 49] on icon at bounding box center [95, 52] width 4 height 7
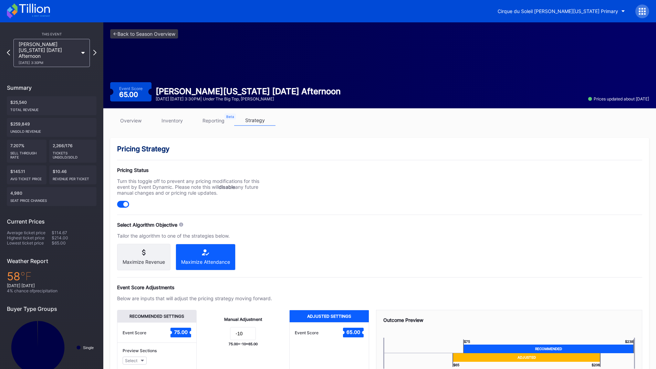
click at [150, 258] on div "Maximize Revenue" at bounding box center [143, 257] width 53 height 27
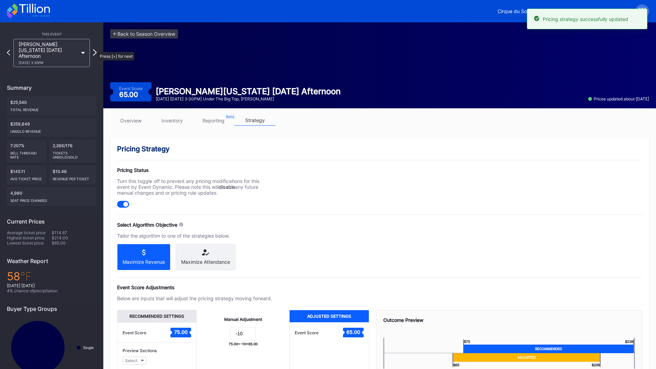
click at [95, 49] on icon at bounding box center [95, 52] width 4 height 7
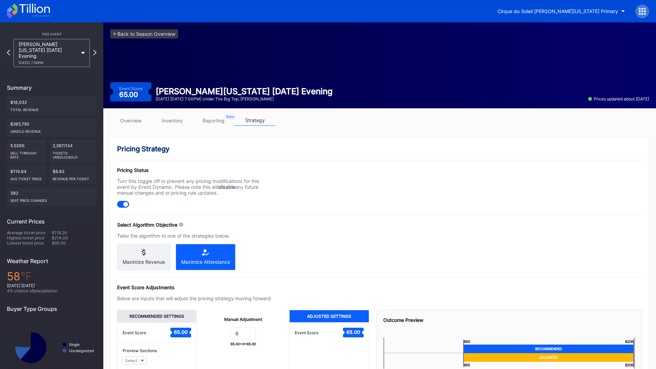
click at [151, 254] on icon at bounding box center [144, 253] width 42 height 6
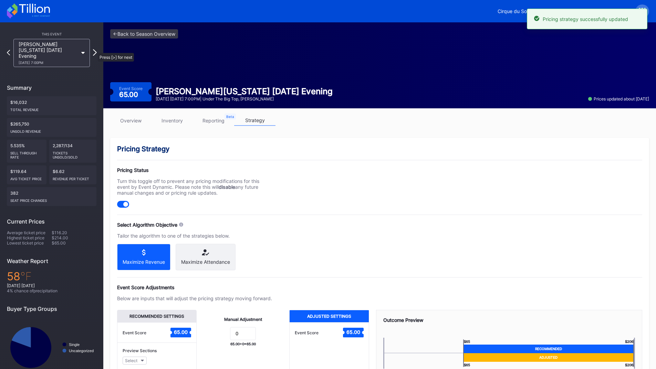
click at [94, 50] on icon at bounding box center [95, 52] width 4 height 7
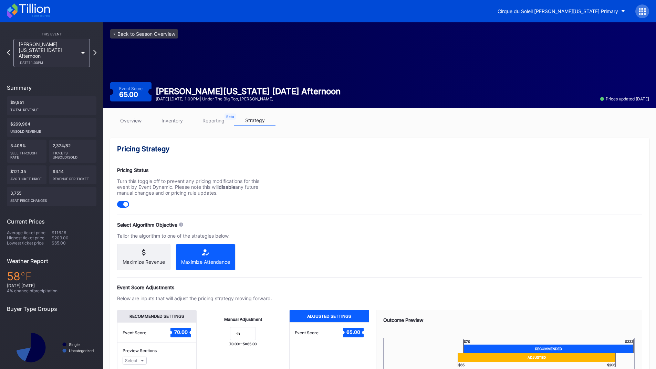
click at [153, 260] on div "Maximize Revenue" at bounding box center [144, 262] width 42 height 6
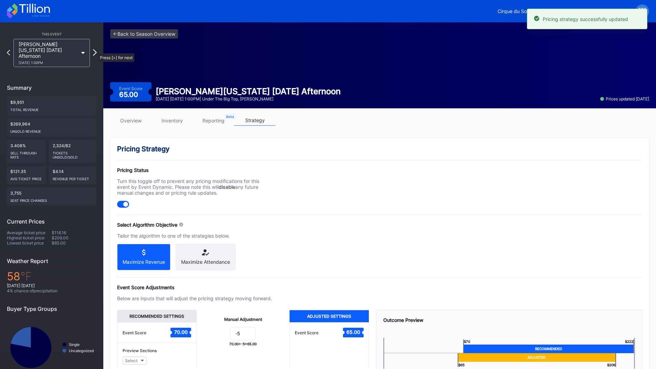
click at [95, 50] on icon at bounding box center [95, 52] width 4 height 7
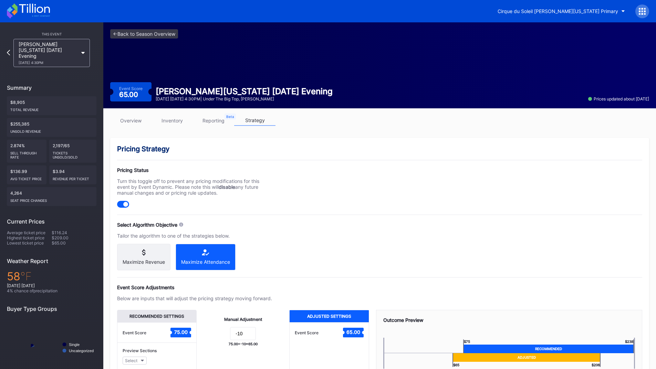
click at [130, 262] on div "Maximize Revenue" at bounding box center [144, 262] width 42 height 6
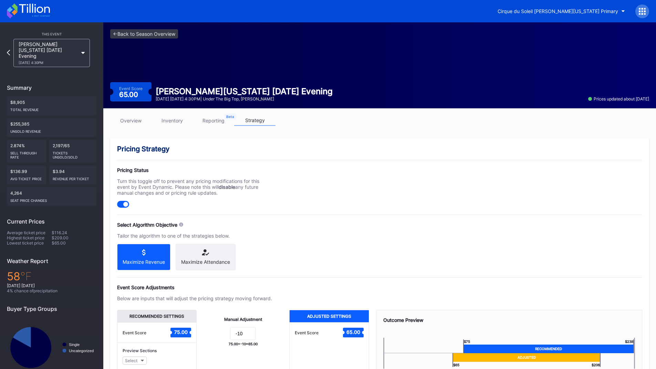
click at [34, 12] on icon at bounding box center [28, 10] width 43 height 15
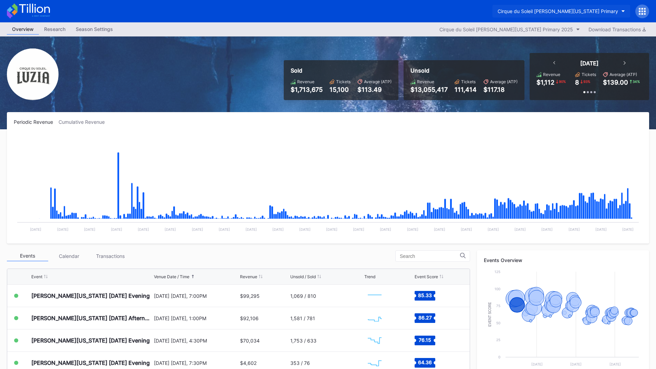
click at [556, 12] on div "Cirque du Soleil [PERSON_NAME][US_STATE] Primary" at bounding box center [557, 11] width 121 height 6
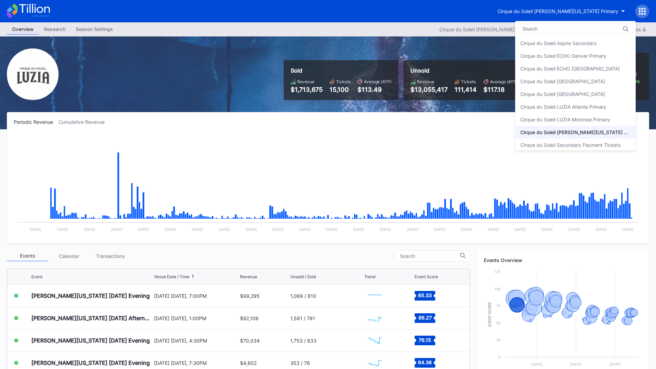
scroll to position [4, 0]
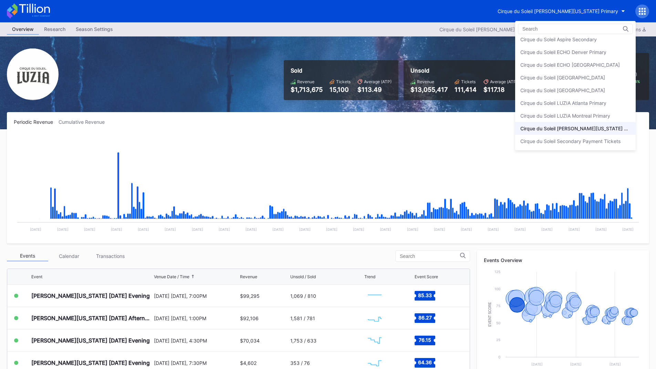
click at [604, 99] on div "Cirque du Soleil LUZIA Atlanta Primary" at bounding box center [575, 103] width 121 height 13
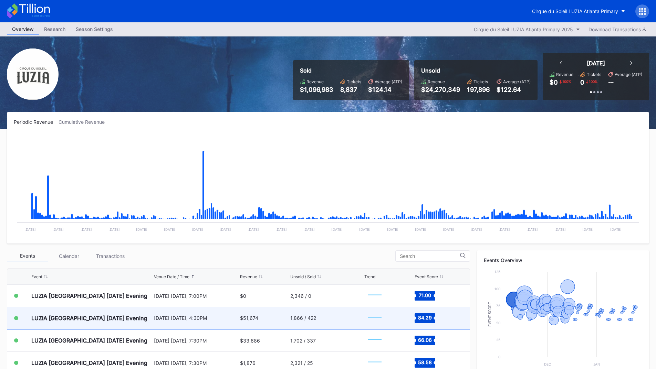
click at [171, 316] on div "[DATE] [DATE], 4:30PM" at bounding box center [196, 318] width 85 height 6
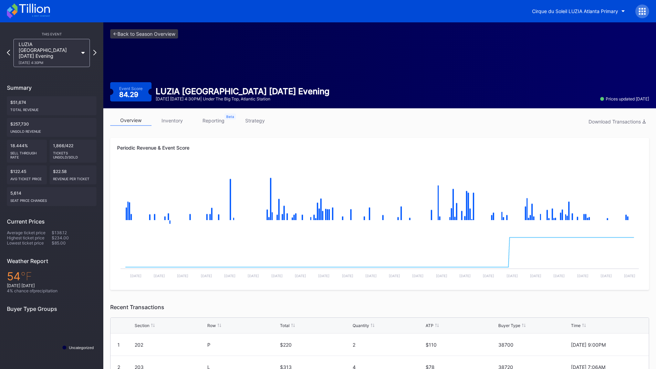
click at [173, 118] on link "inventory" at bounding box center [171, 120] width 41 height 11
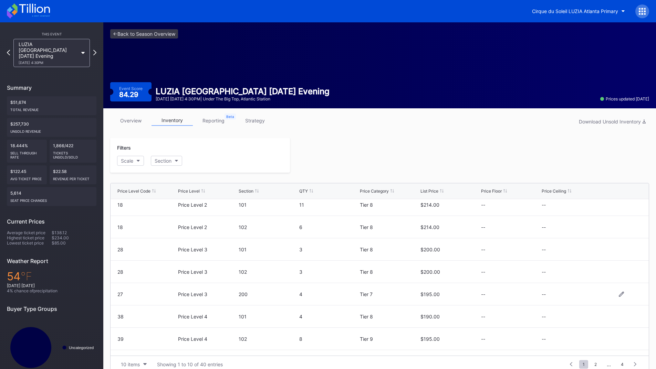
scroll to position [67, 0]
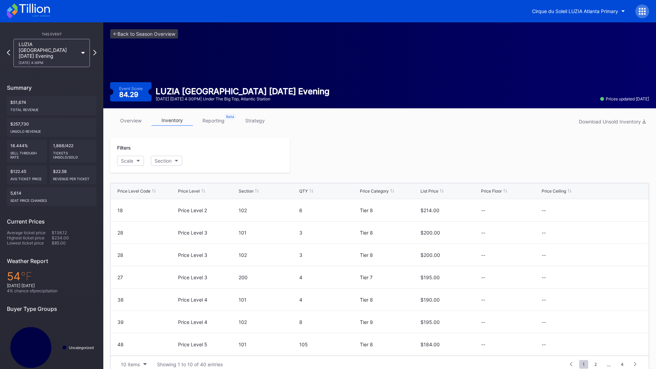
click at [251, 119] on link "strategy" at bounding box center [254, 120] width 41 height 11
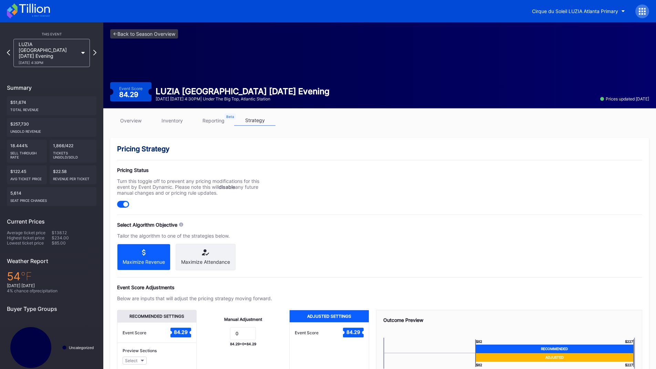
click at [33, 15] on icon at bounding box center [28, 10] width 43 height 15
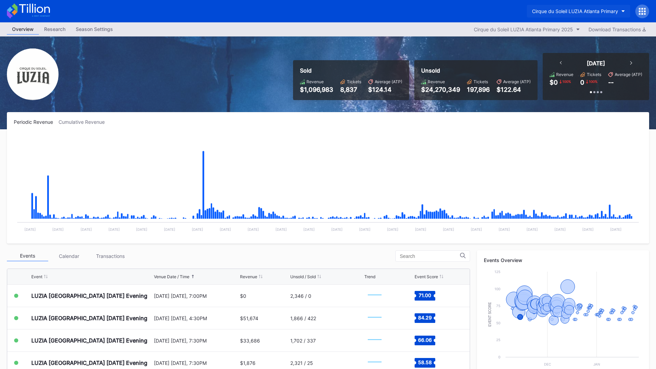
click at [584, 7] on button "Cirque du Soleil LUZIA Atlanta Primary" at bounding box center [578, 11] width 103 height 13
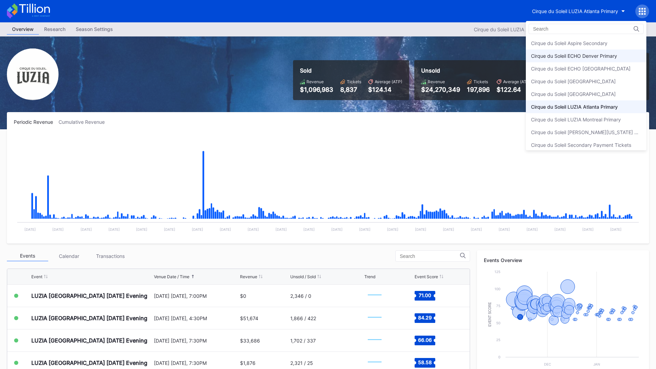
scroll to position [4, 0]
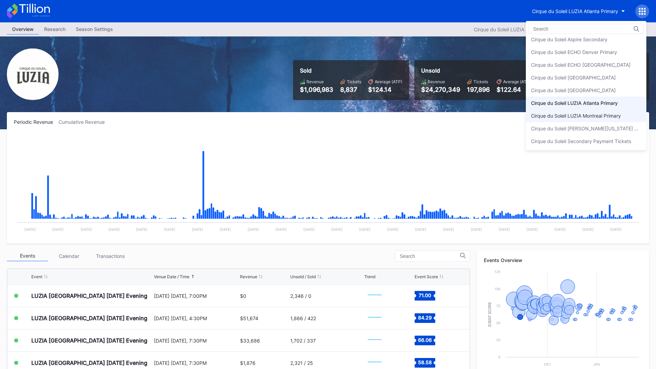
click at [604, 118] on div "Cirque du Soleil LUZIA Montreal Primary" at bounding box center [576, 116] width 90 height 6
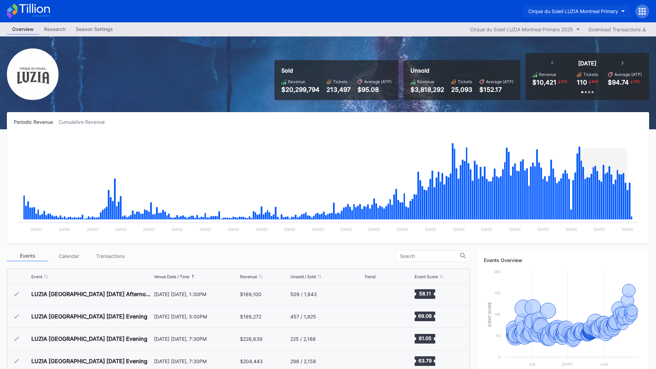
click at [605, 8] on div "Cirque du Soleil LUZIA Montreal Primary" at bounding box center [573, 11] width 90 height 6
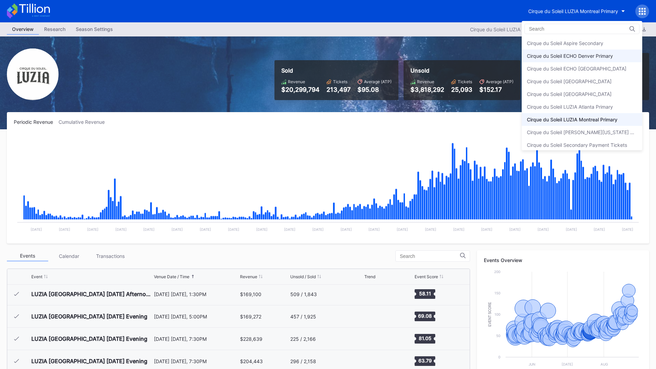
click at [564, 57] on div "Cirque du Soleil ECHO Denver Primary" at bounding box center [570, 56] width 86 height 6
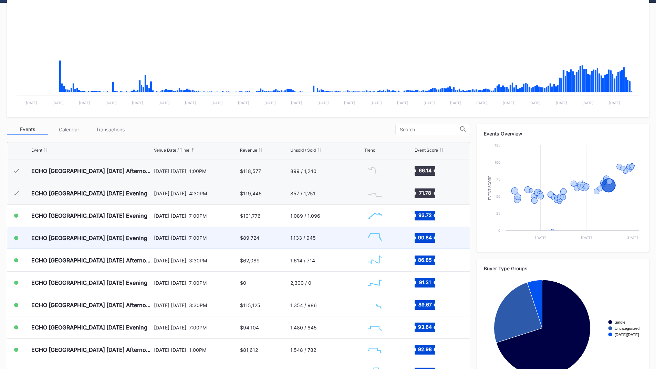
scroll to position [151, 0]
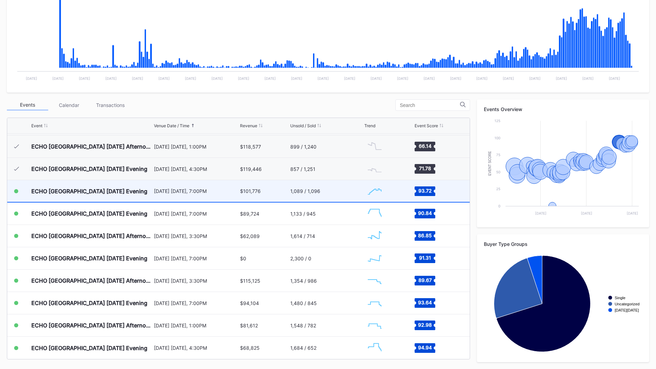
click at [303, 195] on div "1,089 / 1,096" at bounding box center [326, 191] width 73 height 22
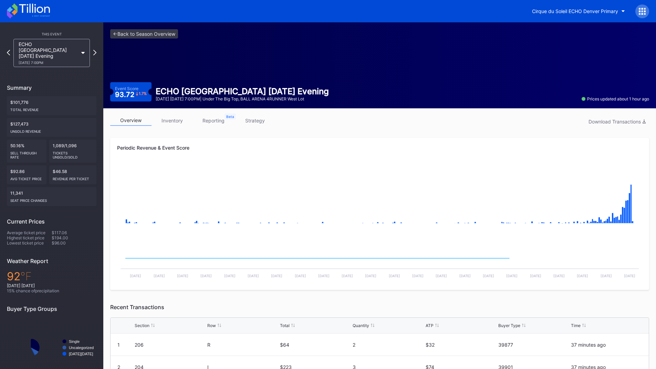
click at [222, 120] on link "reporting" at bounding box center [213, 120] width 41 height 11
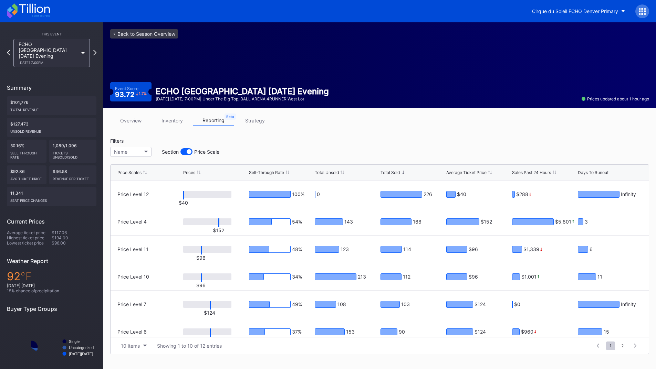
click at [255, 122] on link "strategy" at bounding box center [254, 120] width 41 height 11
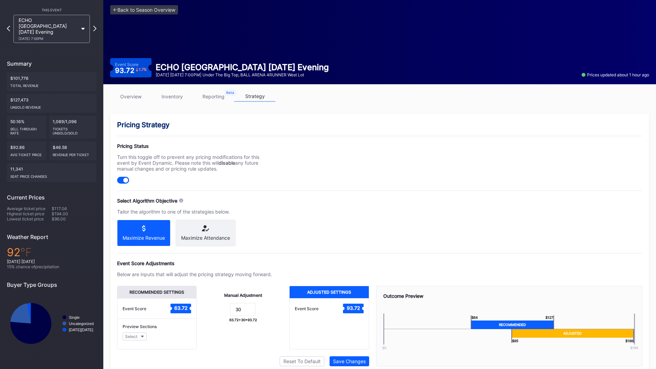
scroll to position [55, 0]
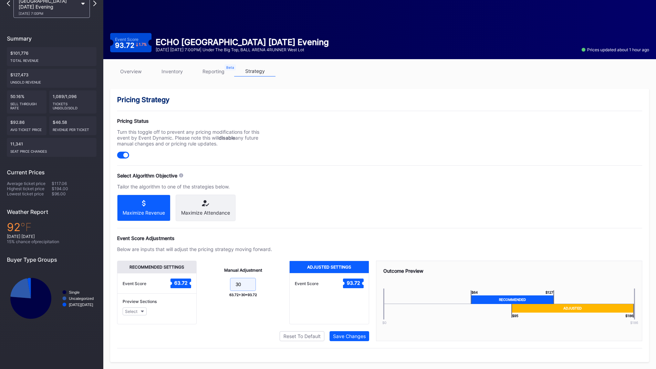
drag, startPoint x: 224, startPoint y: 284, endPoint x: 203, endPoint y: 284, distance: 21.7
click at [206, 284] on form "30" at bounding box center [242, 285] width 79 height 15
type input "35"
click at [353, 337] on div "Save Changes" at bounding box center [349, 337] width 33 height 6
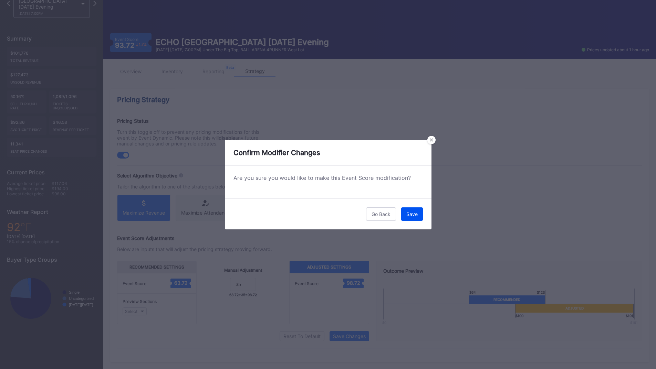
click at [413, 216] on div "Save" at bounding box center [411, 214] width 11 height 6
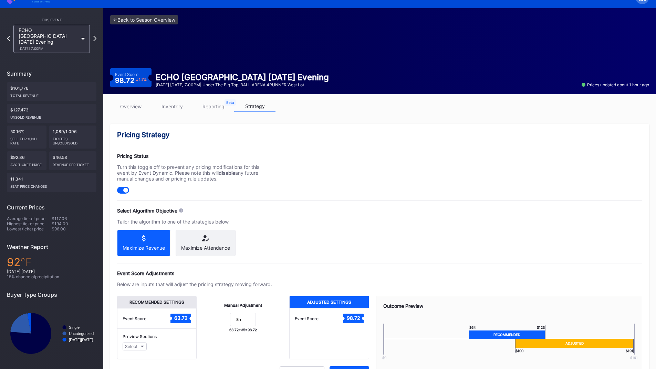
scroll to position [0, 0]
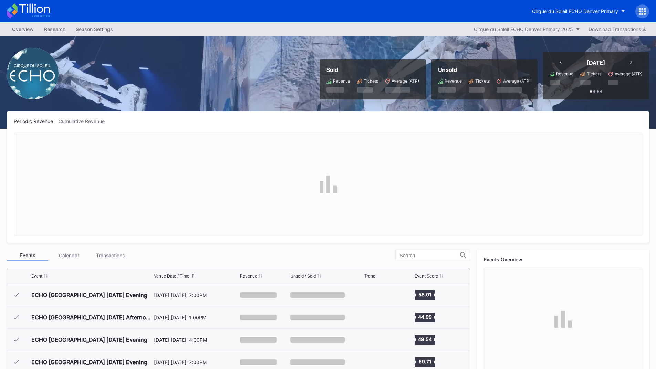
scroll to position [826, 0]
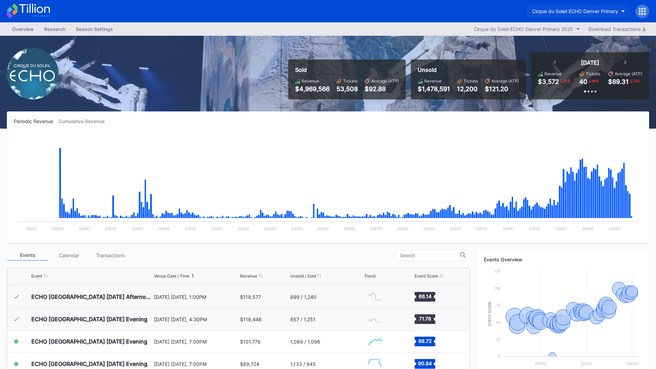
click at [555, 8] on div "Cirque du Soleil ECHO Denver Primary" at bounding box center [575, 11] width 86 height 6
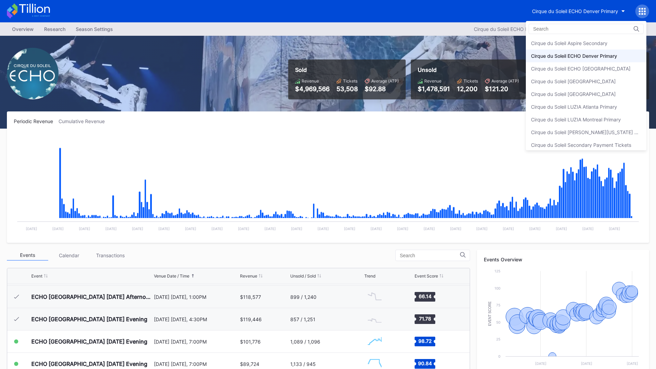
scroll to position [4, 0]
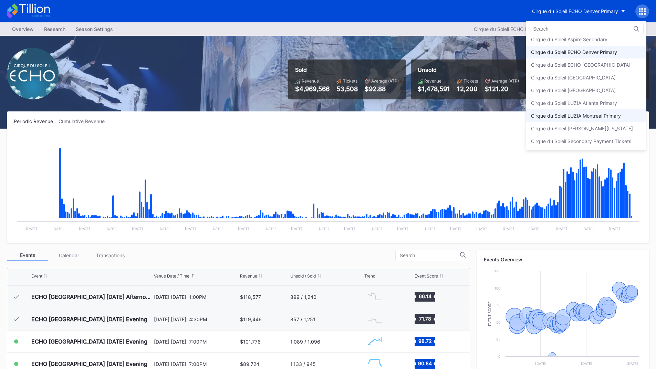
click at [608, 111] on div "Cirque du Soleil LUZIA Montreal Primary" at bounding box center [586, 115] width 121 height 13
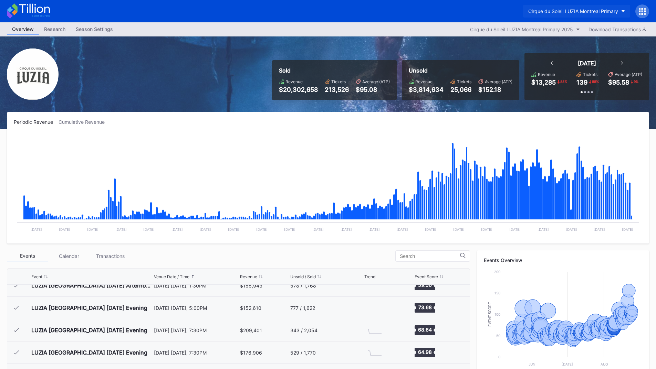
click at [597, 13] on div "Cirque du Soleil LUZIA Montreal Primary" at bounding box center [573, 11] width 90 height 6
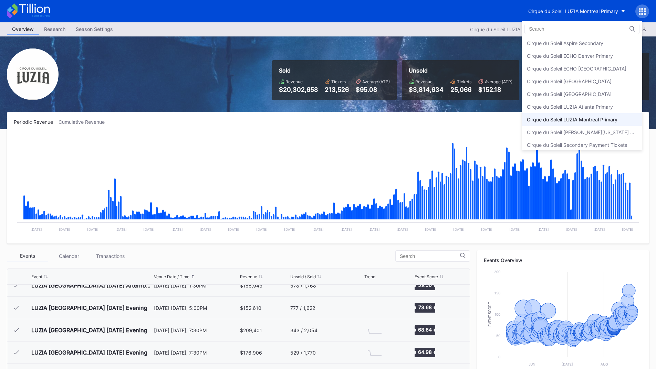
scroll to position [4, 0]
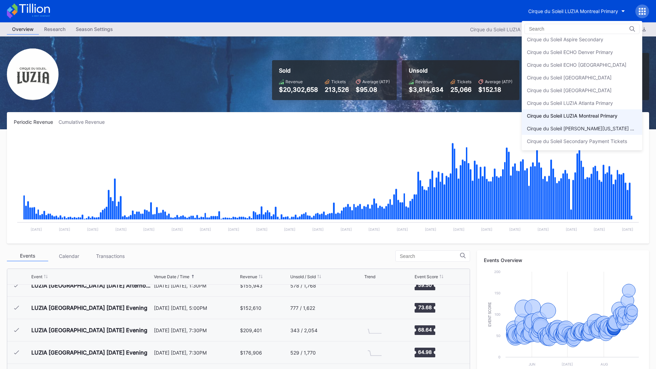
click at [601, 128] on div "Cirque du Soleil [PERSON_NAME][US_STATE] Primary" at bounding box center [582, 129] width 110 height 6
